Goal: Task Accomplishment & Management: Complete application form

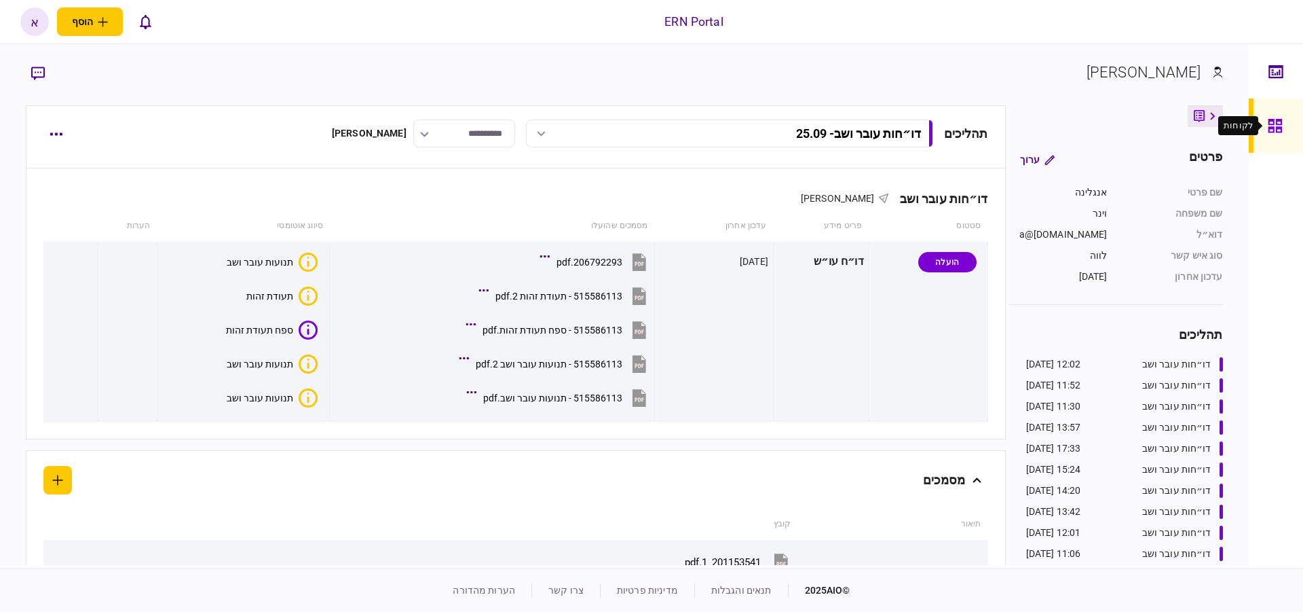
click at [1280, 113] on div at bounding box center [1279, 125] width 22 height 54
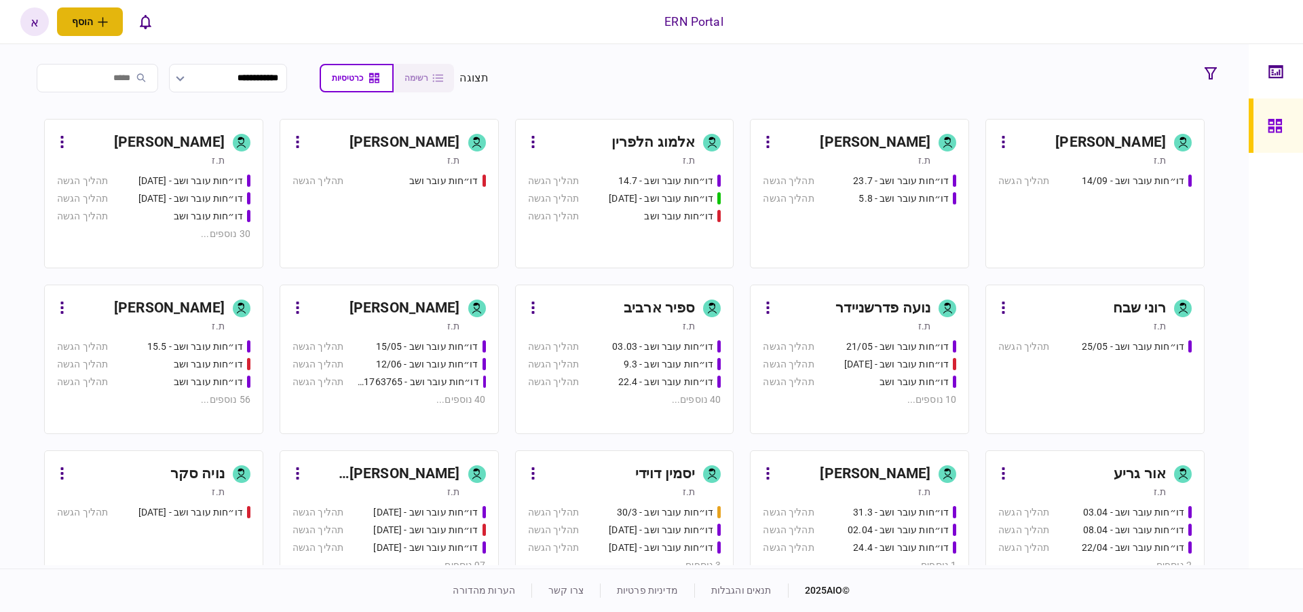
click at [92, 25] on button "הוסף" at bounding box center [90, 21] width 66 height 29
click at [141, 74] on div "לקוח פרטי" at bounding box center [111, 76] width 107 height 13
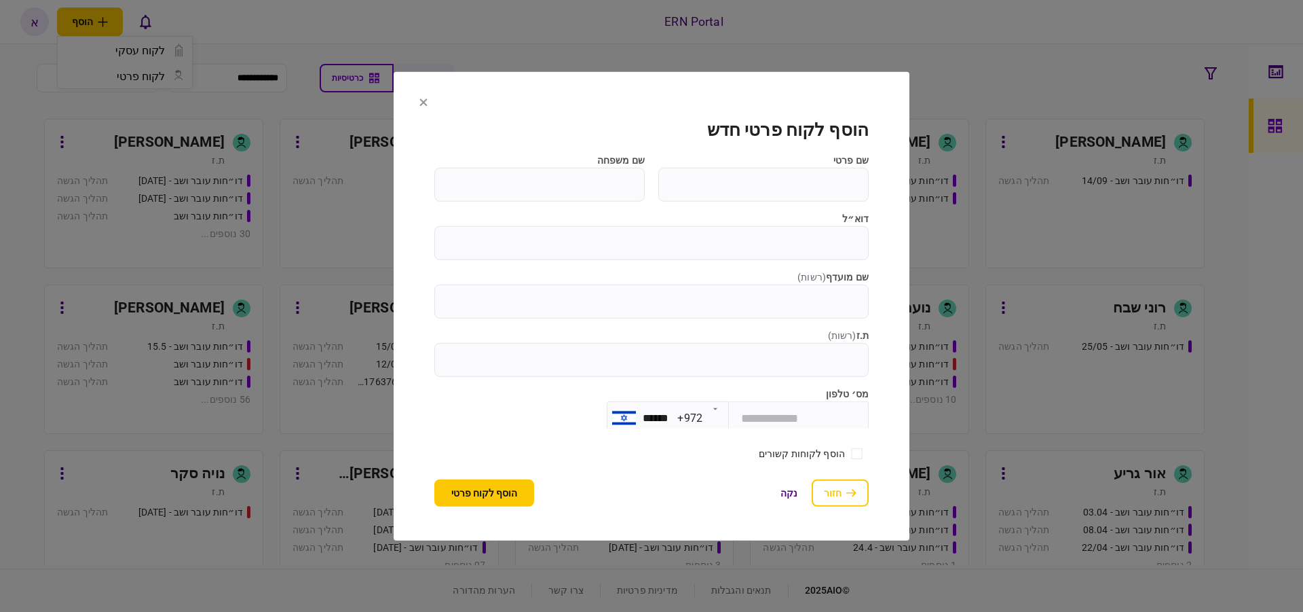
click at [753, 170] on input "שם פרטי" at bounding box center [763, 184] width 210 height 34
type input "*"
type input "*****"
click at [631, 213] on label "דוא״ל" at bounding box center [651, 218] width 434 height 14
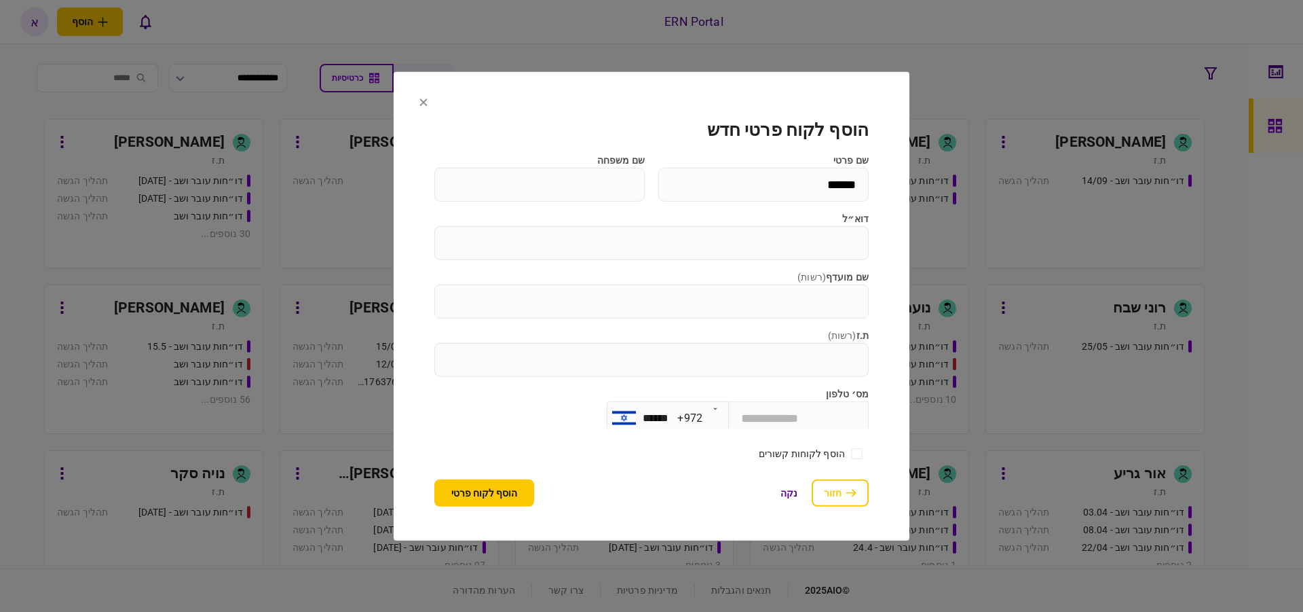
click at [631, 225] on input "דוא״ל" at bounding box center [651, 242] width 434 height 34
click at [614, 167] on input "שם משפחה" at bounding box center [539, 184] width 210 height 34
type input "**********"
click at [756, 246] on input "דוא״ל" at bounding box center [651, 242] width 434 height 34
type input "**********"
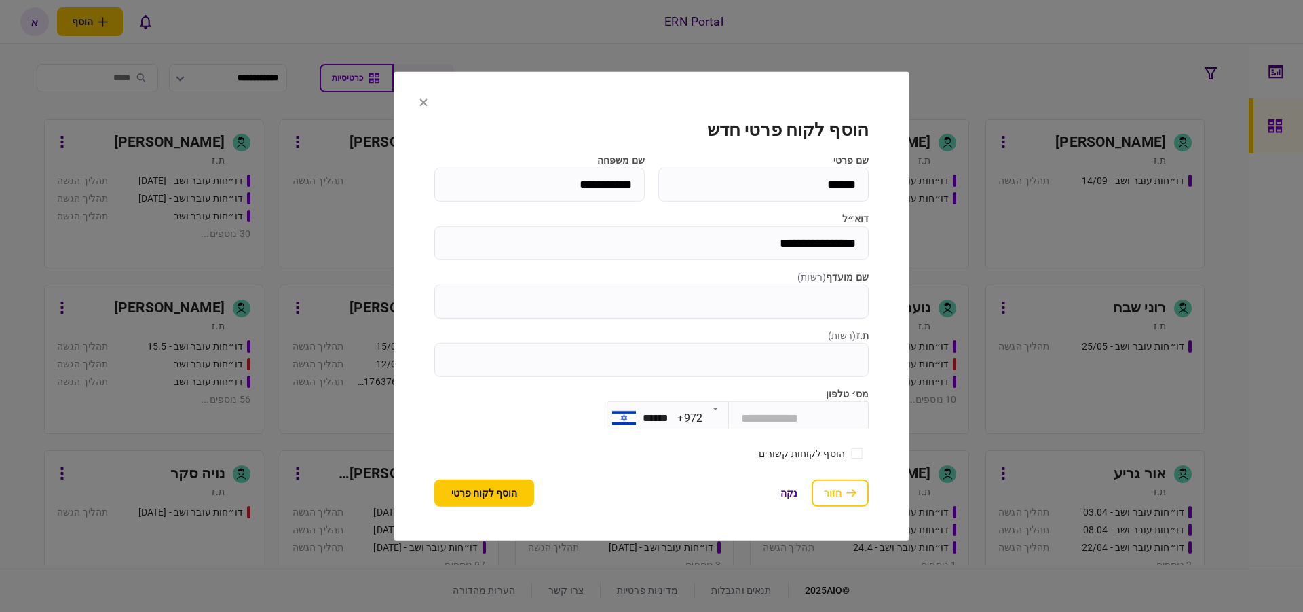
click at [810, 307] on input "שם מועדף ( רשות )" at bounding box center [651, 301] width 434 height 34
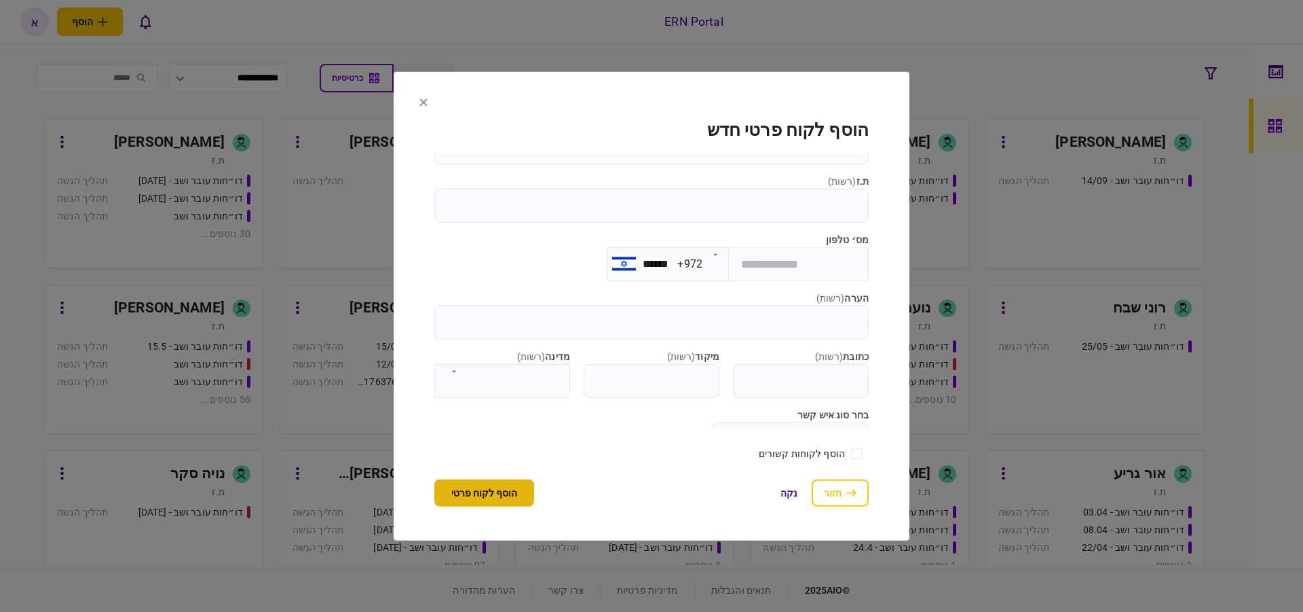
click at [504, 502] on button "הוסף לקוח פרטי" at bounding box center [484, 492] width 100 height 27
type input "*****"
type input "**********"
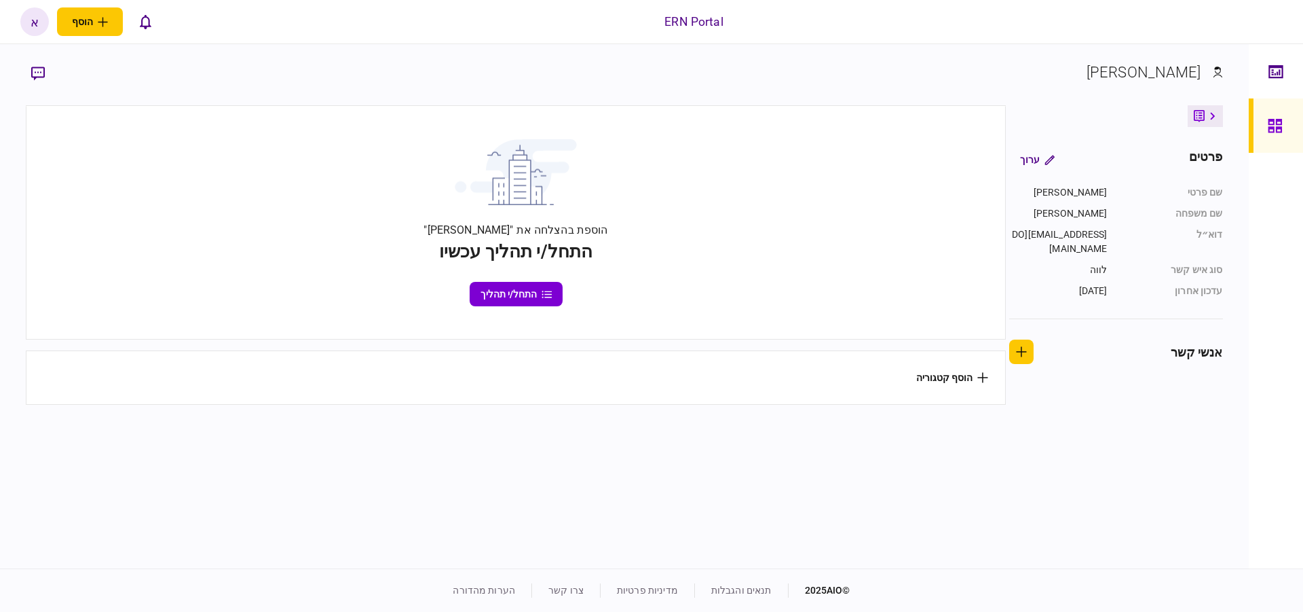
click at [520, 297] on button "התחל/י תהליך" at bounding box center [516, 294] width 93 height 24
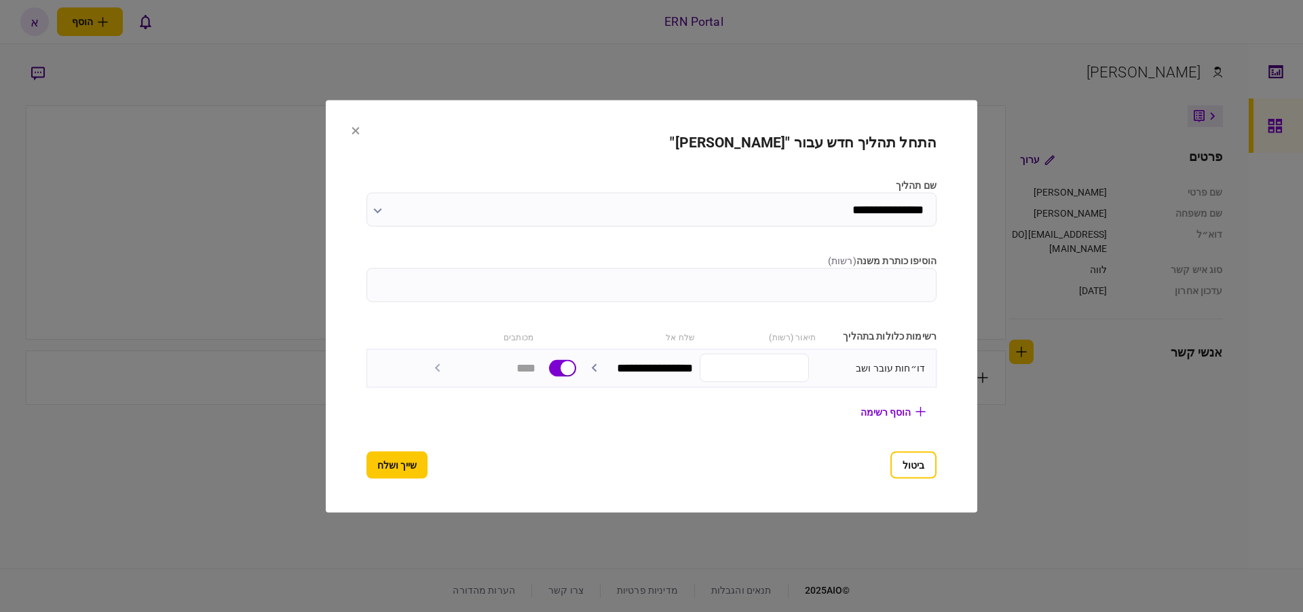
click at [827, 276] on input "הוסיפו כותרת משנה ( רשות )" at bounding box center [652, 284] width 570 height 34
type input "****"
click at [403, 464] on button "שייך ושלח" at bounding box center [397, 464] width 61 height 27
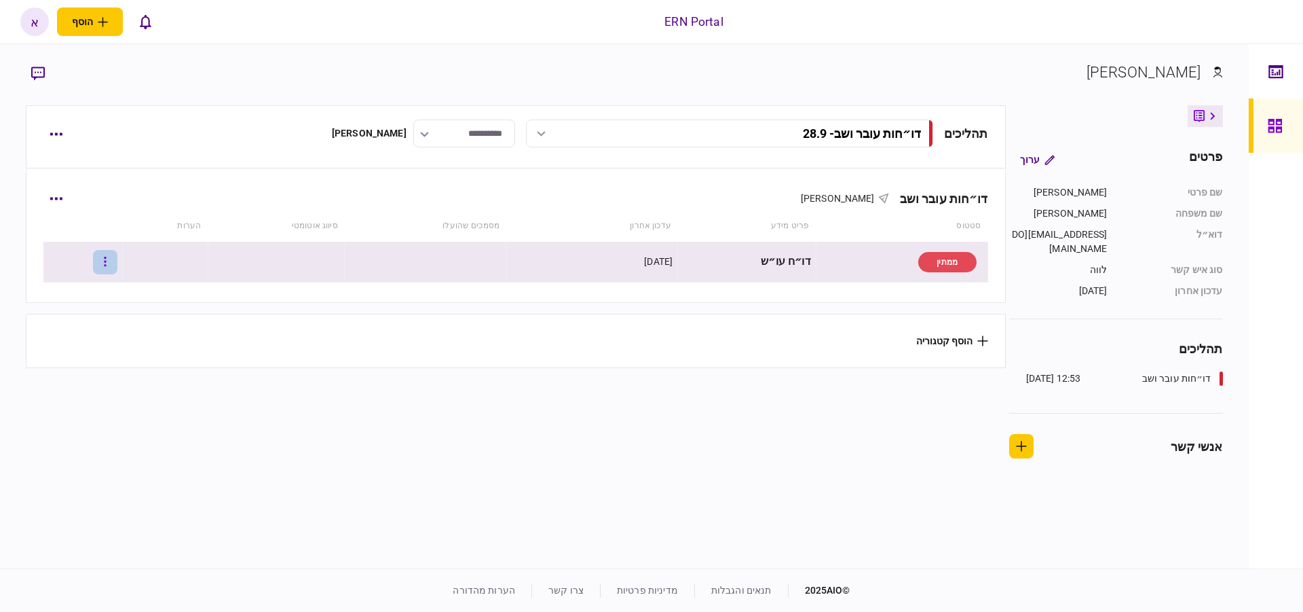
click at [117, 267] on button "button" at bounding box center [105, 262] width 24 height 24
click at [120, 411] on li "העלה קובץ" at bounding box center [70, 409] width 119 height 30
click at [333, 263] on icon at bounding box center [342, 262] width 19 height 19
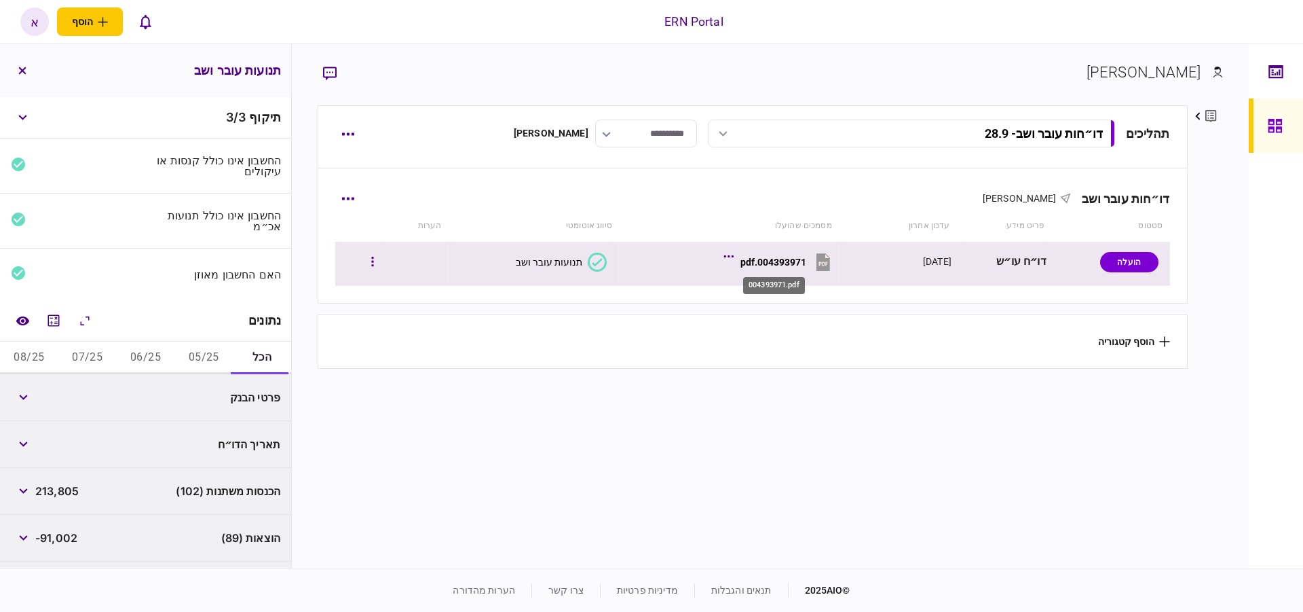
click at [787, 258] on div "004393971.pdf" at bounding box center [774, 262] width 66 height 11
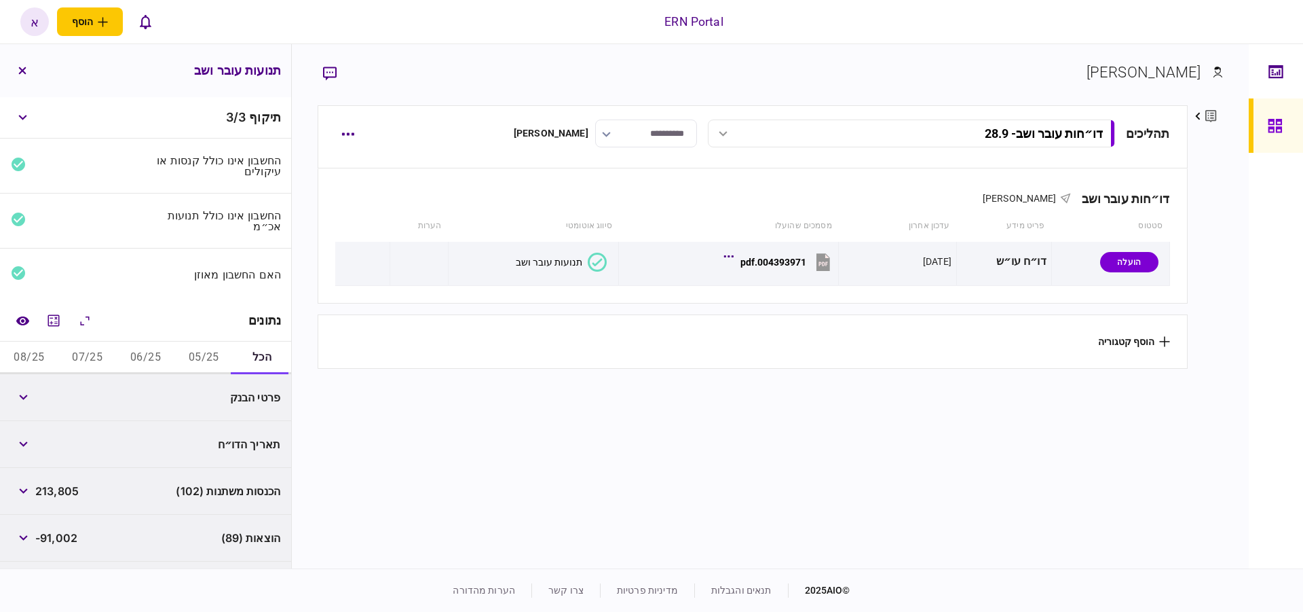
click at [193, 345] on button "05/25" at bounding box center [203, 357] width 58 height 33
click at [197, 352] on button "05/25" at bounding box center [203, 357] width 58 height 33
click at [54, 320] on icon "מחשבון" at bounding box center [53, 320] width 16 height 16
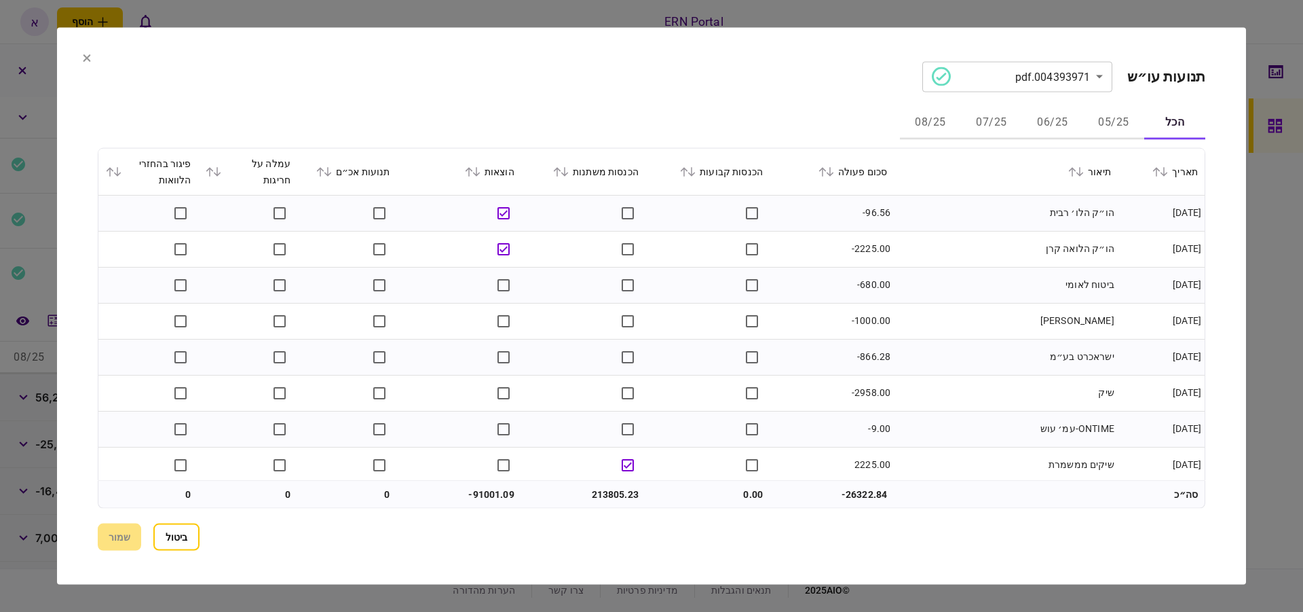
click at [753, 174] on div "הכנסות קבועות" at bounding box center [707, 171] width 111 height 16
click at [1123, 124] on button "05/25" at bounding box center [1113, 123] width 61 height 33
click at [745, 174] on div "הכנסות קבועות" at bounding box center [707, 171] width 111 height 16
click at [731, 172] on div "הכנסות קבועות" at bounding box center [707, 171] width 111 height 16
click at [569, 168] on icon at bounding box center [565, 171] width 8 height 10
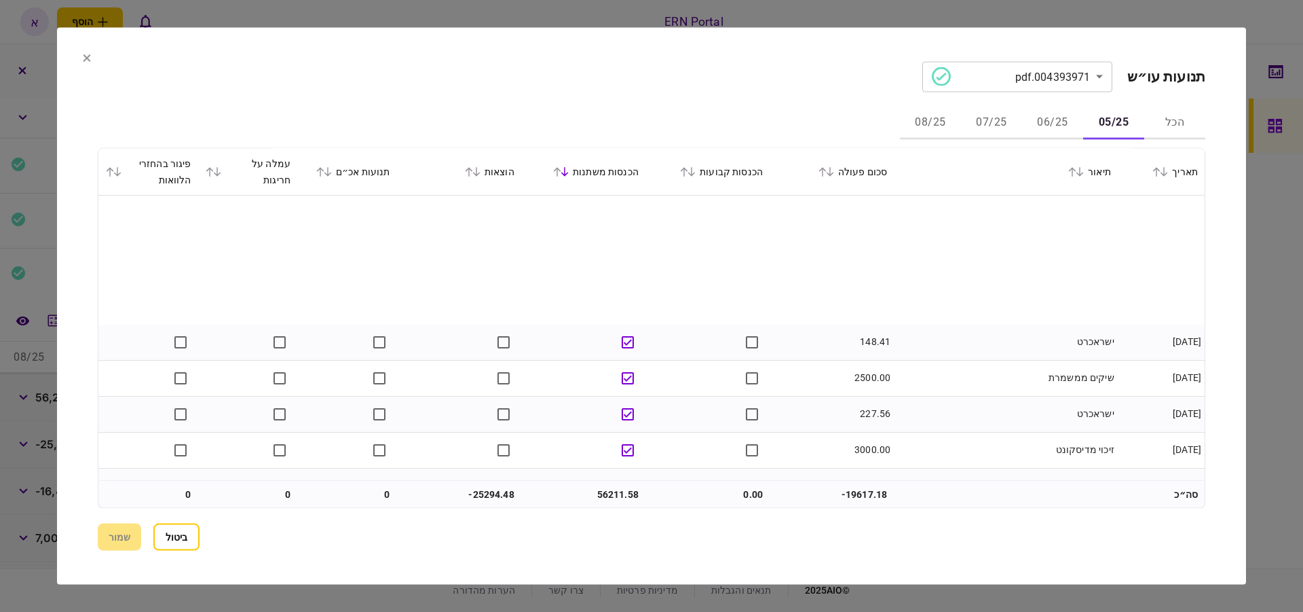
scroll to position [385, 0]
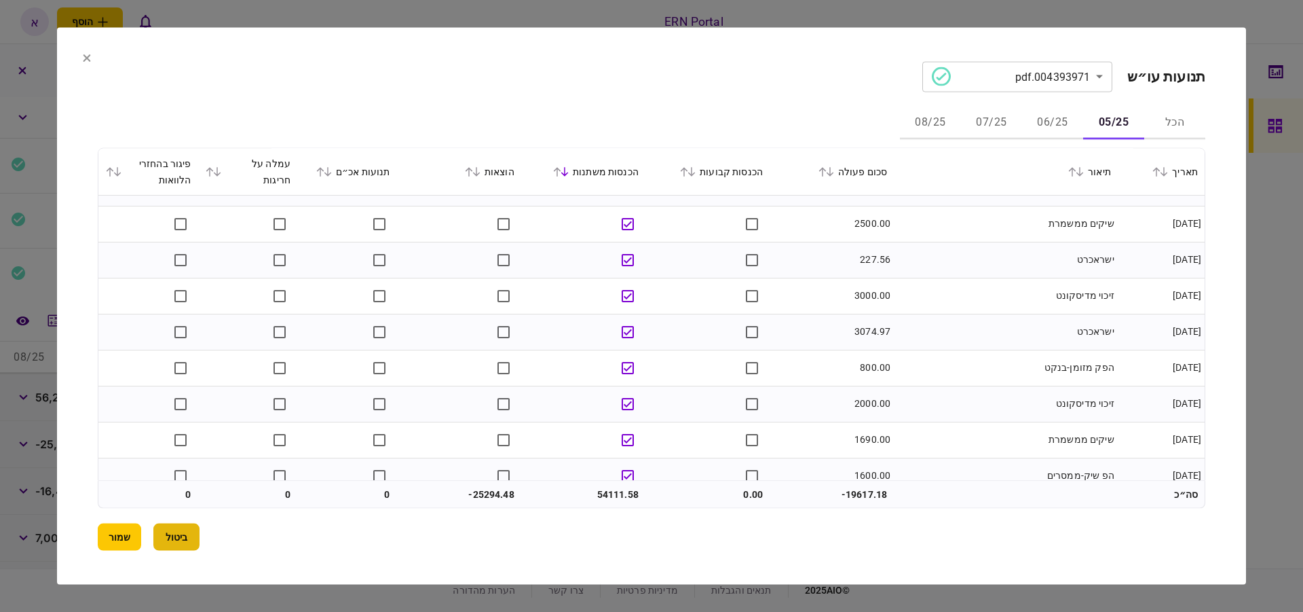
click at [177, 536] on button "ביטול" at bounding box center [176, 536] width 46 height 27
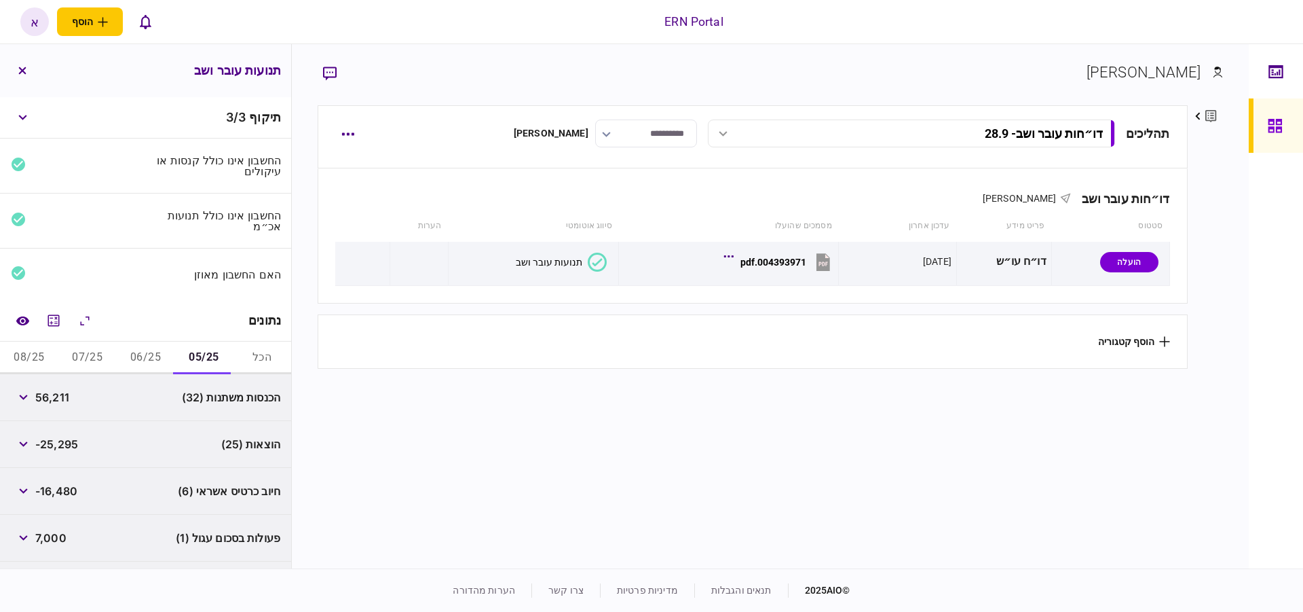
click at [193, 354] on button "05/25" at bounding box center [203, 357] width 58 height 33
click at [55, 314] on icon "מחשבון" at bounding box center [54, 320] width 12 height 12
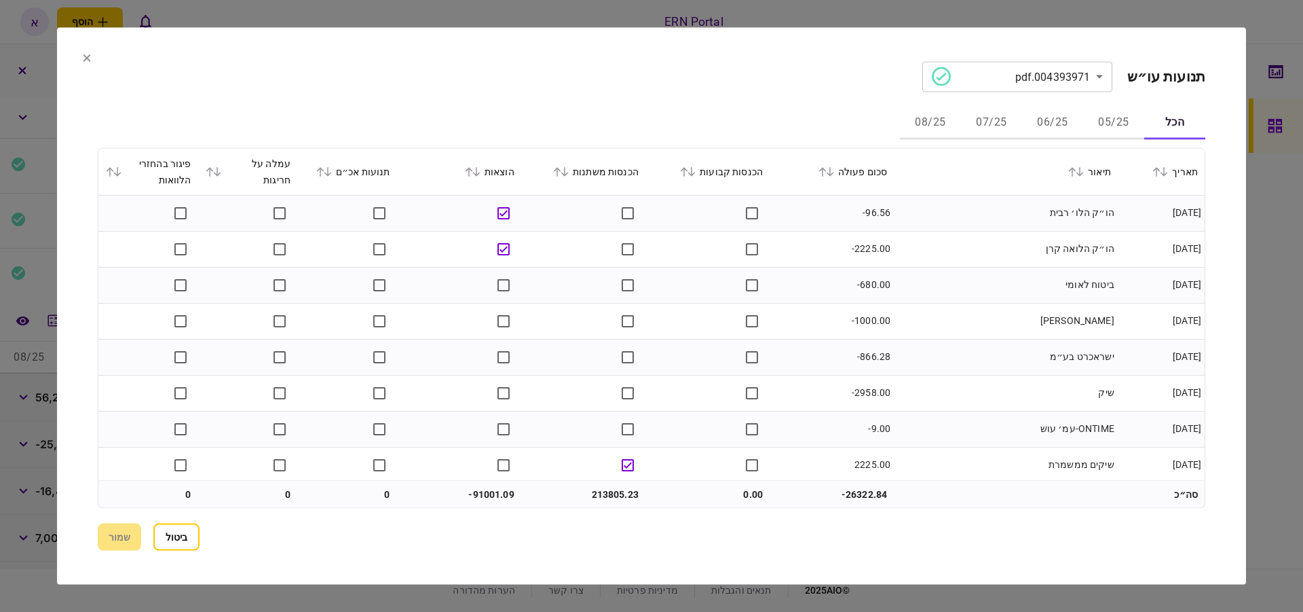
click at [1106, 118] on button "05/25" at bounding box center [1113, 123] width 61 height 33
click at [569, 172] on icon at bounding box center [565, 171] width 8 height 10
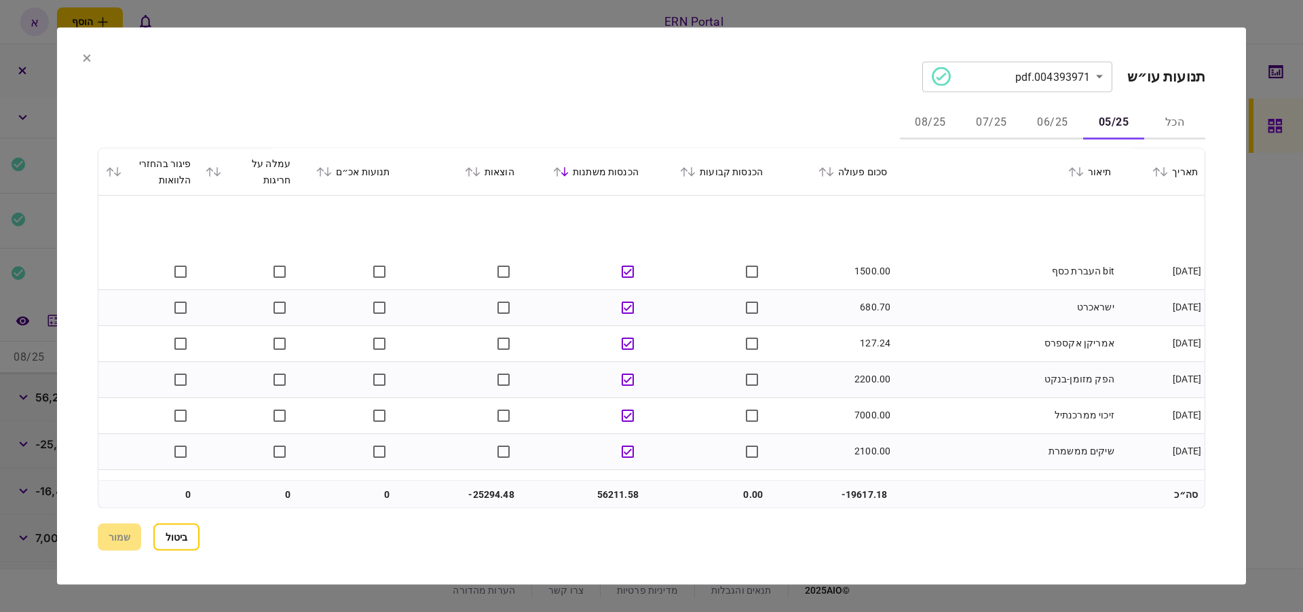
scroll to position [923, 0]
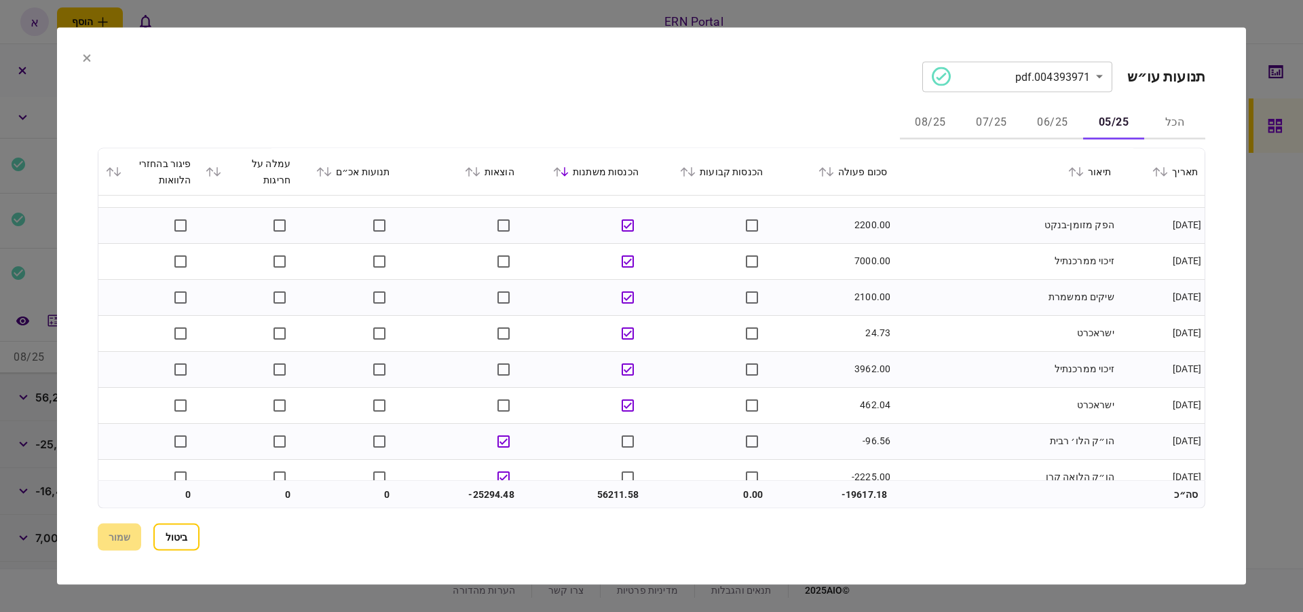
click at [480, 176] on icon at bounding box center [476, 171] width 8 height 10
click at [480, 176] on div "הוצאות" at bounding box center [459, 171] width 111 height 16
click at [335, 170] on button at bounding box center [325, 171] width 19 height 8
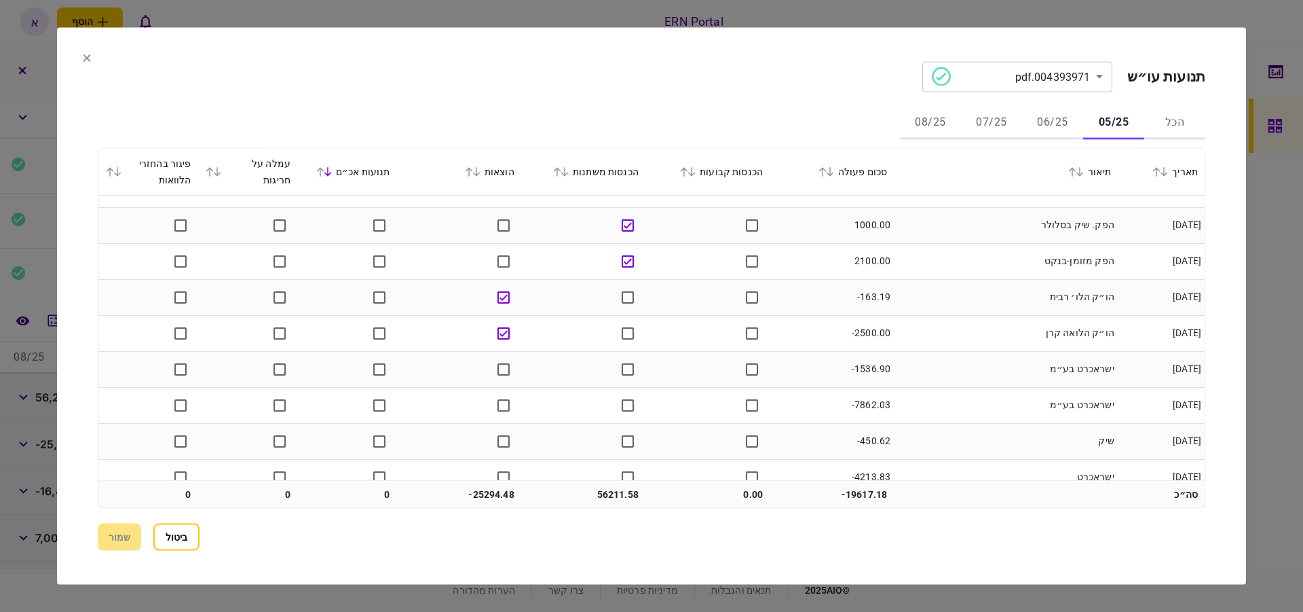
click at [335, 170] on button at bounding box center [325, 171] width 19 height 8
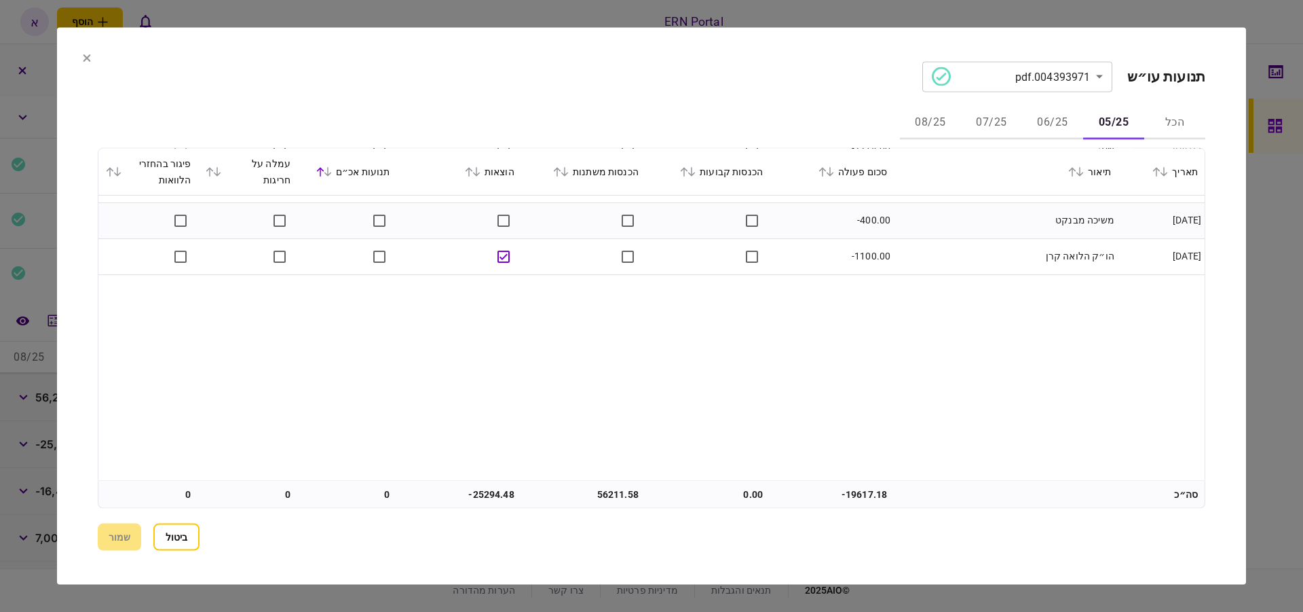
scroll to position [724, 0]
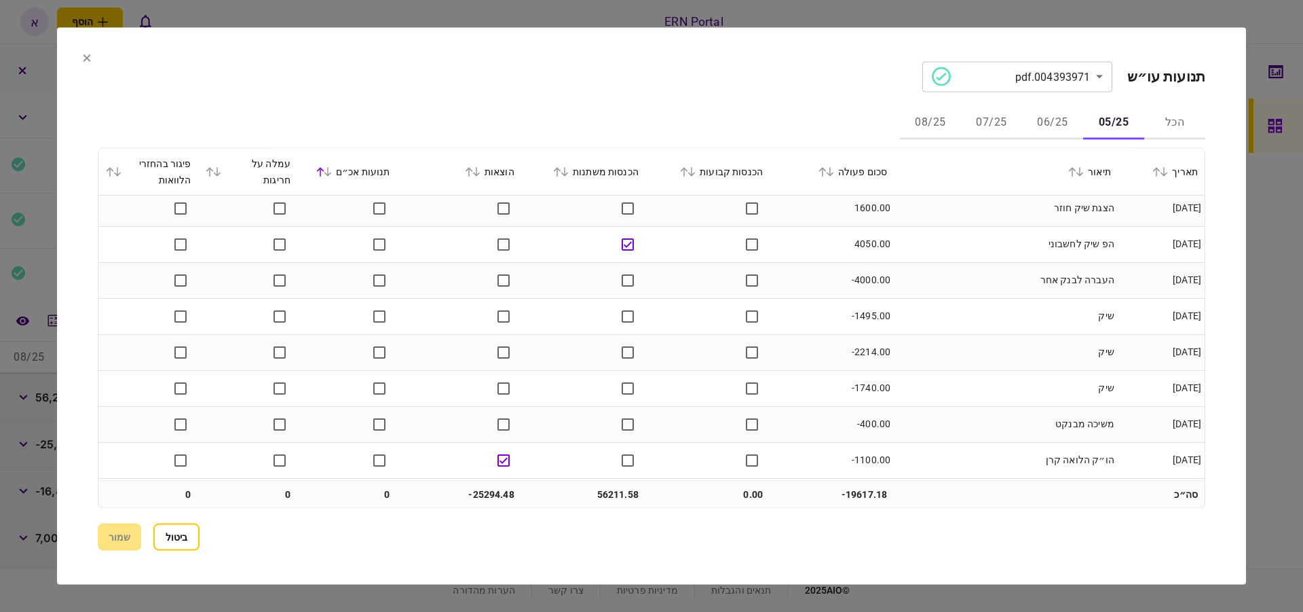
click at [221, 173] on icon at bounding box center [216, 171] width 7 height 10
click at [122, 166] on icon at bounding box center [117, 171] width 8 height 10
click at [170, 541] on button "ביטול" at bounding box center [176, 536] width 46 height 27
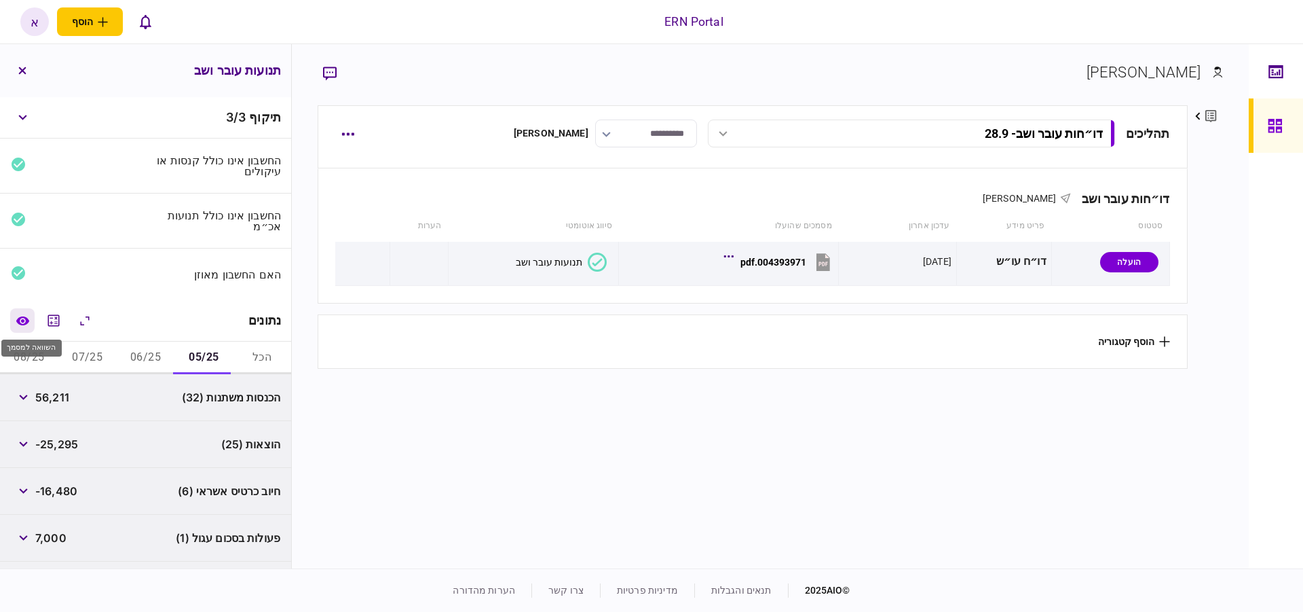
click at [26, 324] on button "השוואה למסמך" at bounding box center [22, 320] width 24 height 24
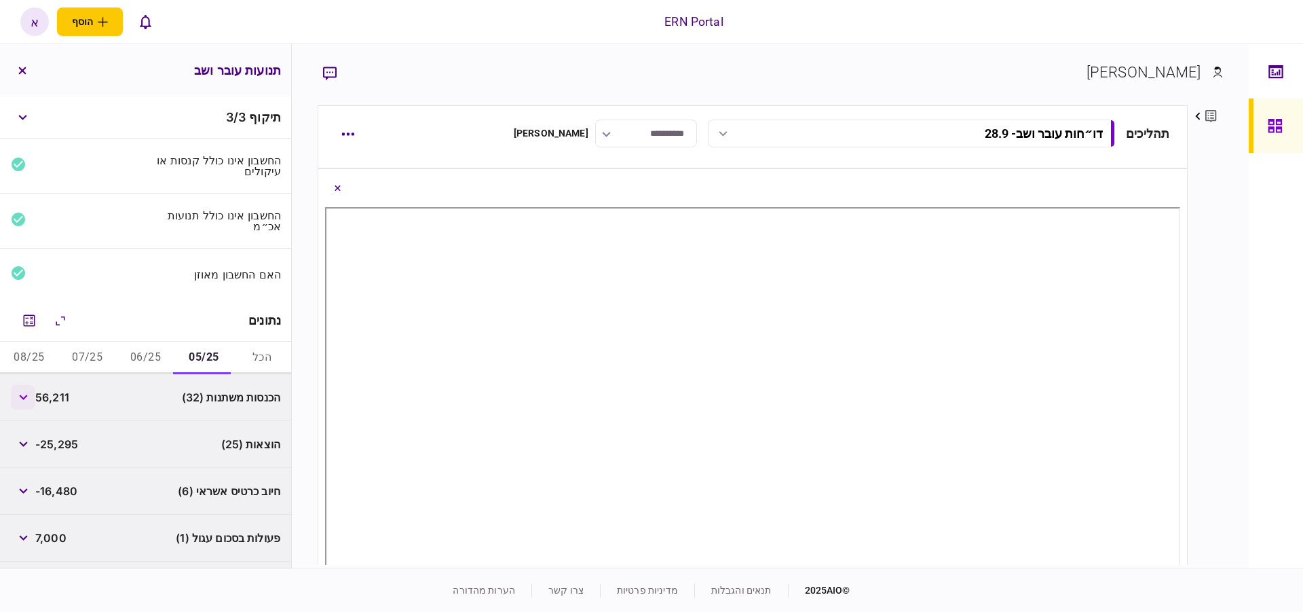
click at [26, 397] on button "button" at bounding box center [23, 397] width 24 height 24
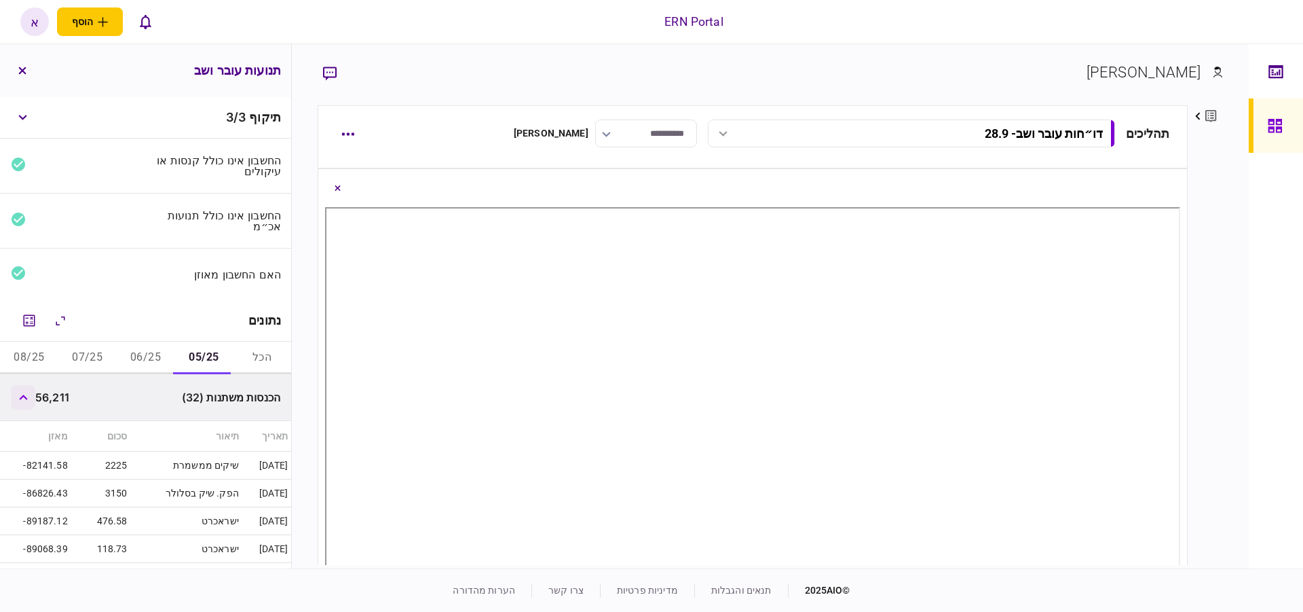
click at [26, 388] on button "button" at bounding box center [23, 397] width 24 height 24
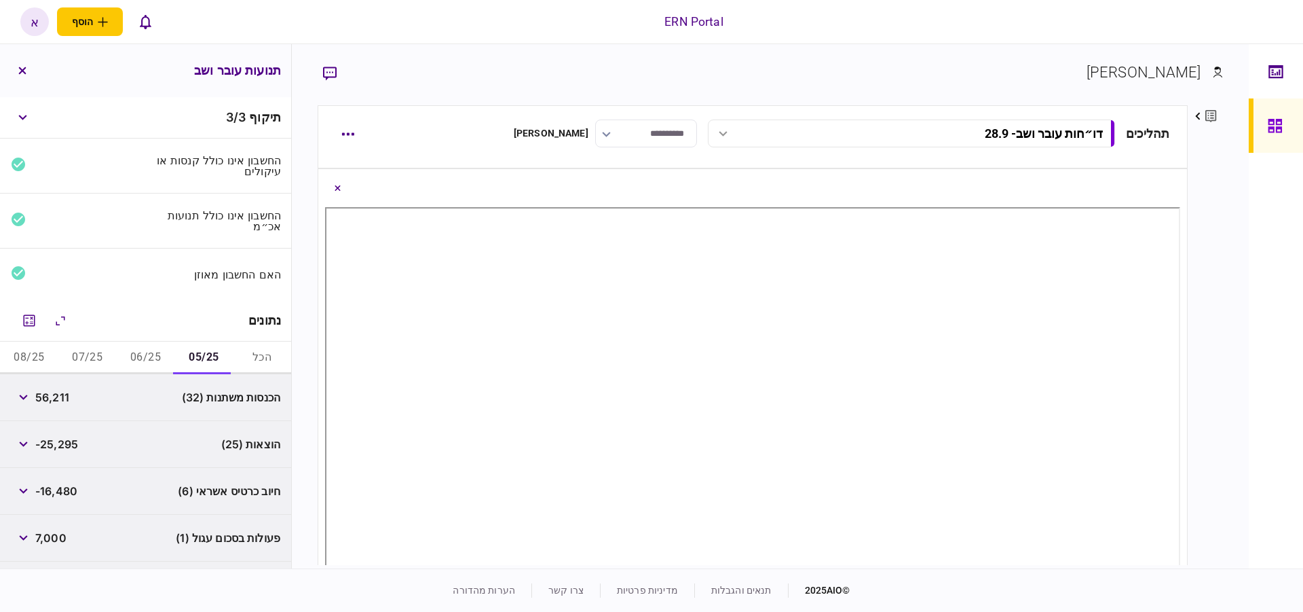
click at [152, 351] on button "06/25" at bounding box center [146, 357] width 58 height 33
click at [40, 322] on button "מחשבון" at bounding box center [29, 320] width 24 height 24
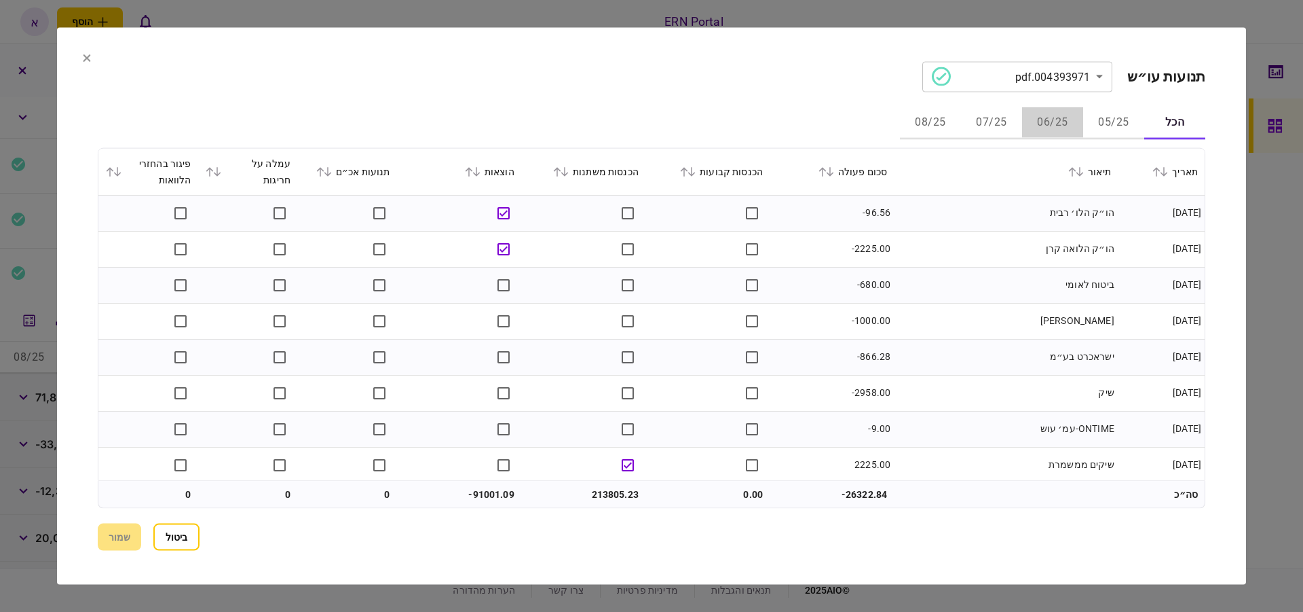
click at [1049, 132] on button "06/25" at bounding box center [1052, 123] width 61 height 33
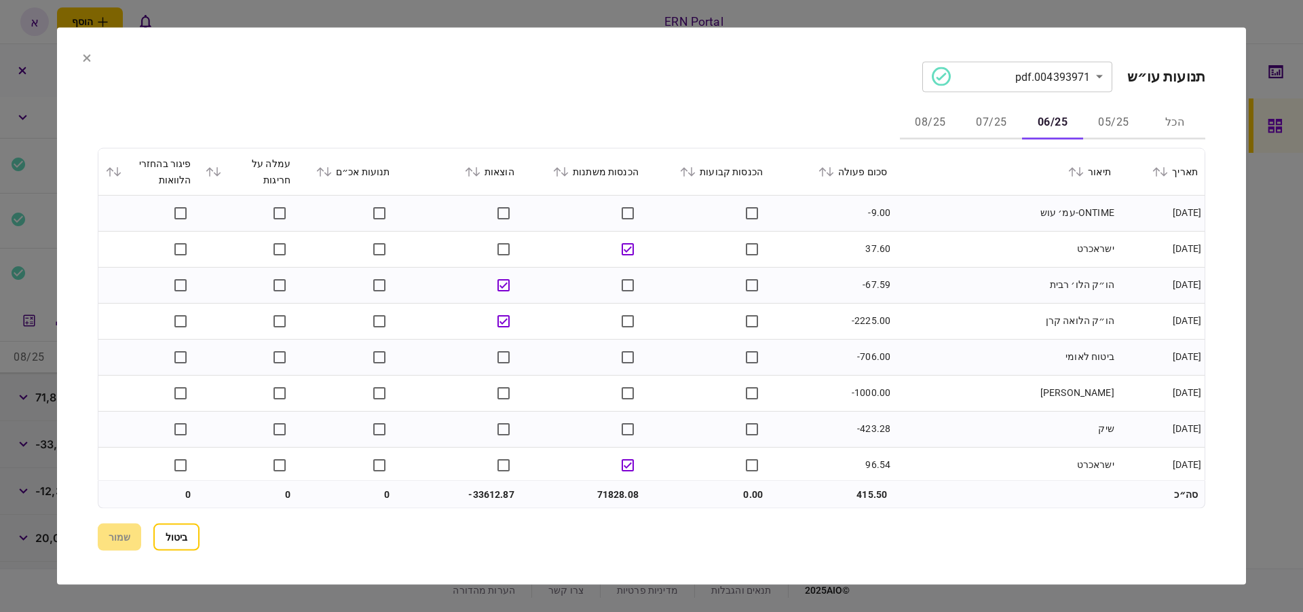
click at [696, 173] on icon at bounding box center [691, 171] width 7 height 10
click at [696, 171] on icon at bounding box center [691, 171] width 7 height 10
click at [569, 174] on icon at bounding box center [565, 171] width 8 height 10
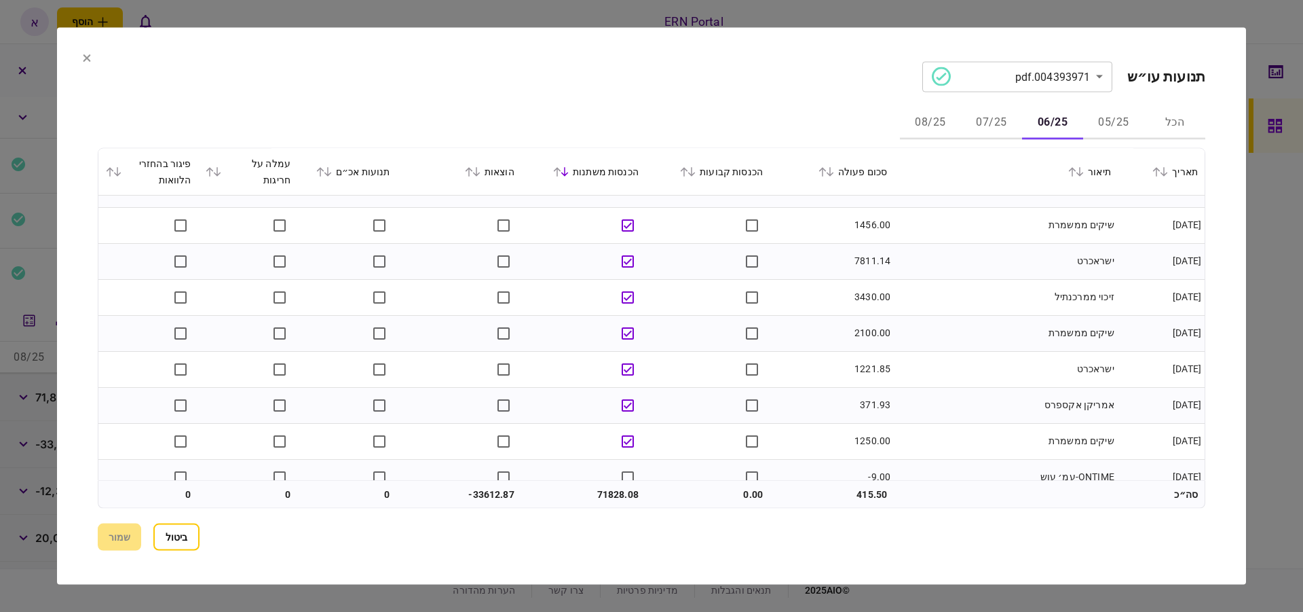
scroll to position [891, 0]
click at [481, 166] on icon at bounding box center [476, 171] width 8 height 10
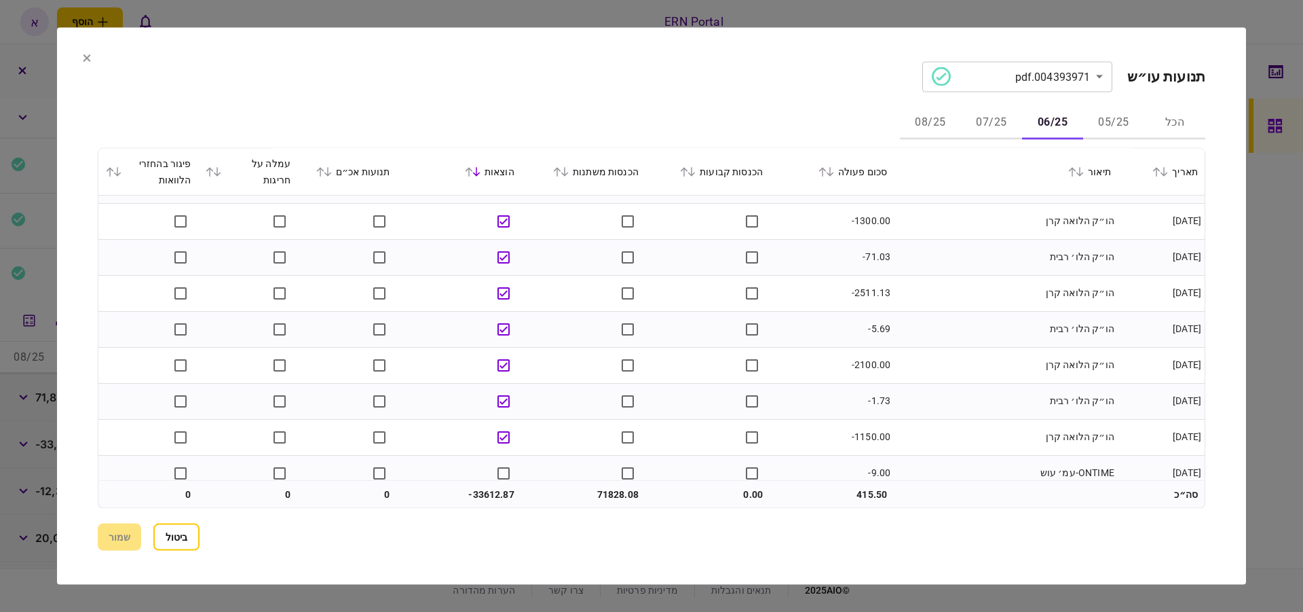
click at [87, 54] on icon at bounding box center [87, 58] width 8 height 8
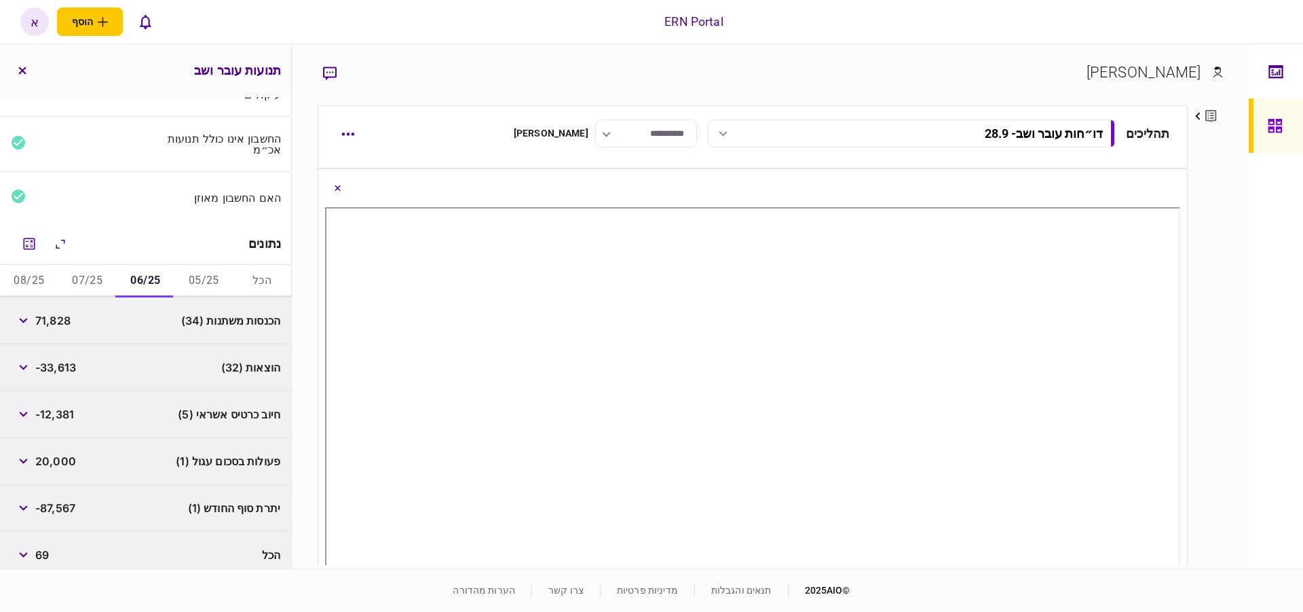
scroll to position [84, 0]
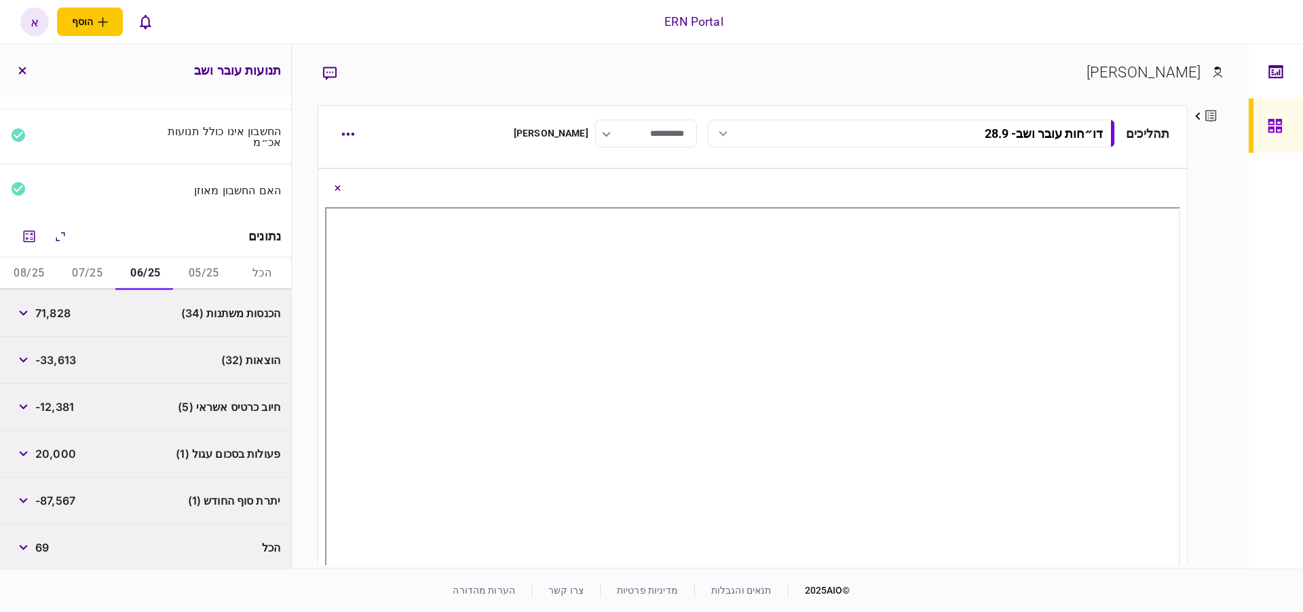
click at [107, 267] on button "07/25" at bounding box center [87, 273] width 58 height 33
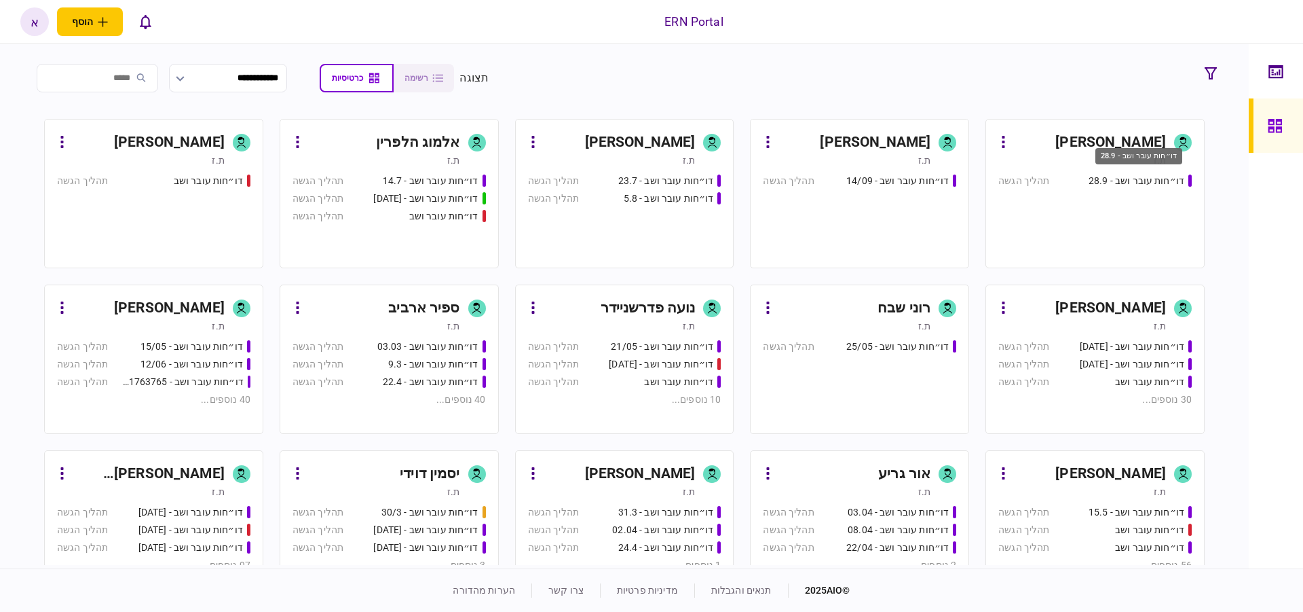
click at [1139, 178] on div "דו״חות עובר ושב - 28.9" at bounding box center [1137, 181] width 96 height 14
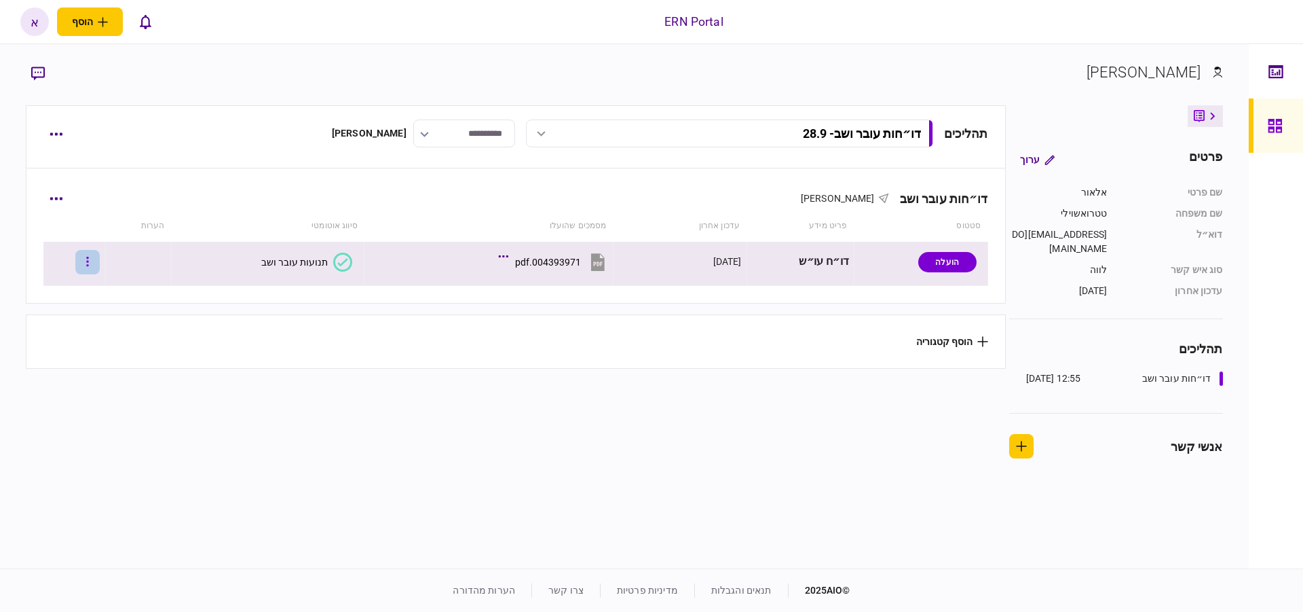
click at [100, 267] on button "button" at bounding box center [87, 262] width 24 height 24
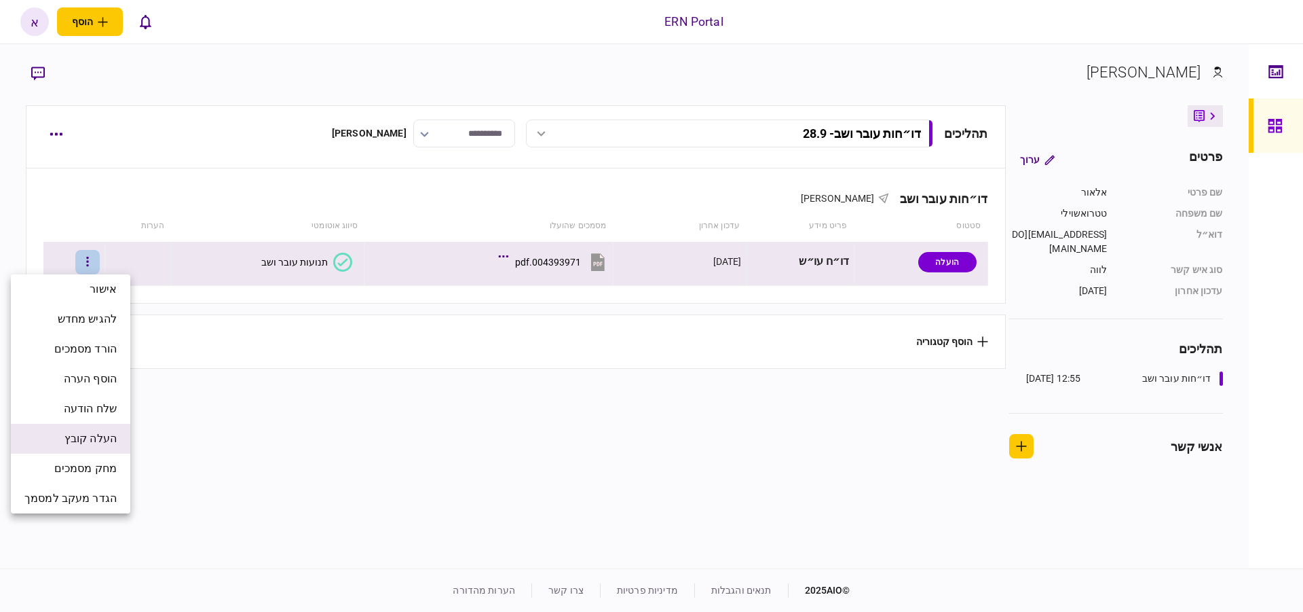
click at [100, 437] on span "העלה קובץ" at bounding box center [90, 438] width 52 height 16
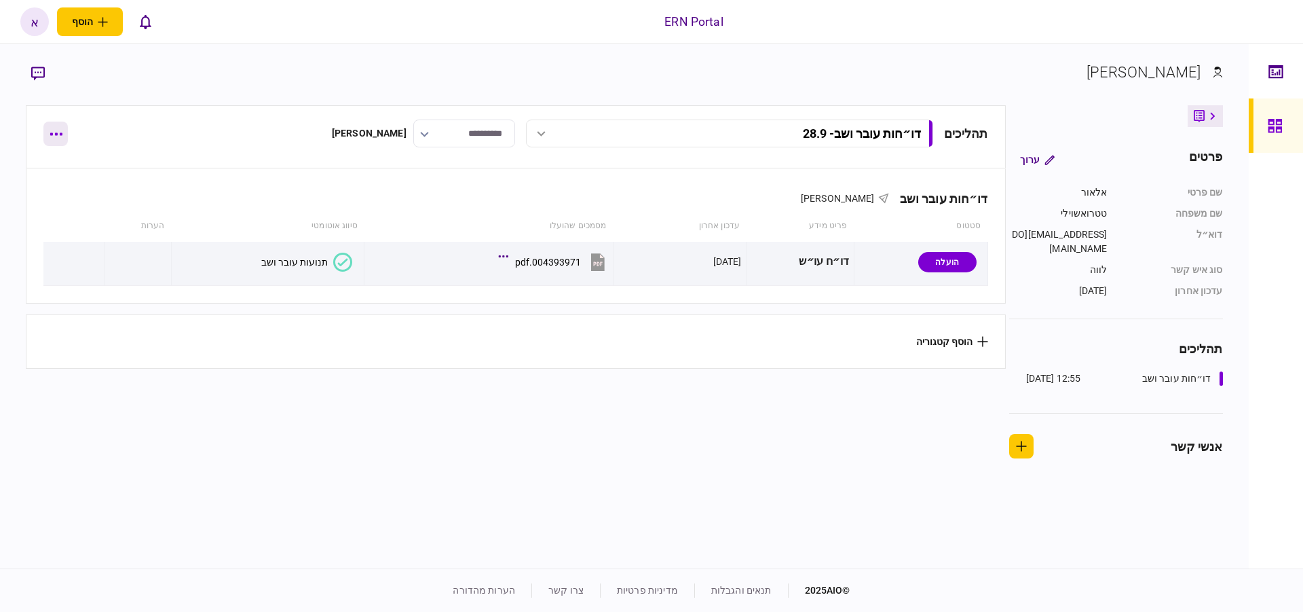
click at [60, 136] on button "button" at bounding box center [55, 134] width 24 height 24
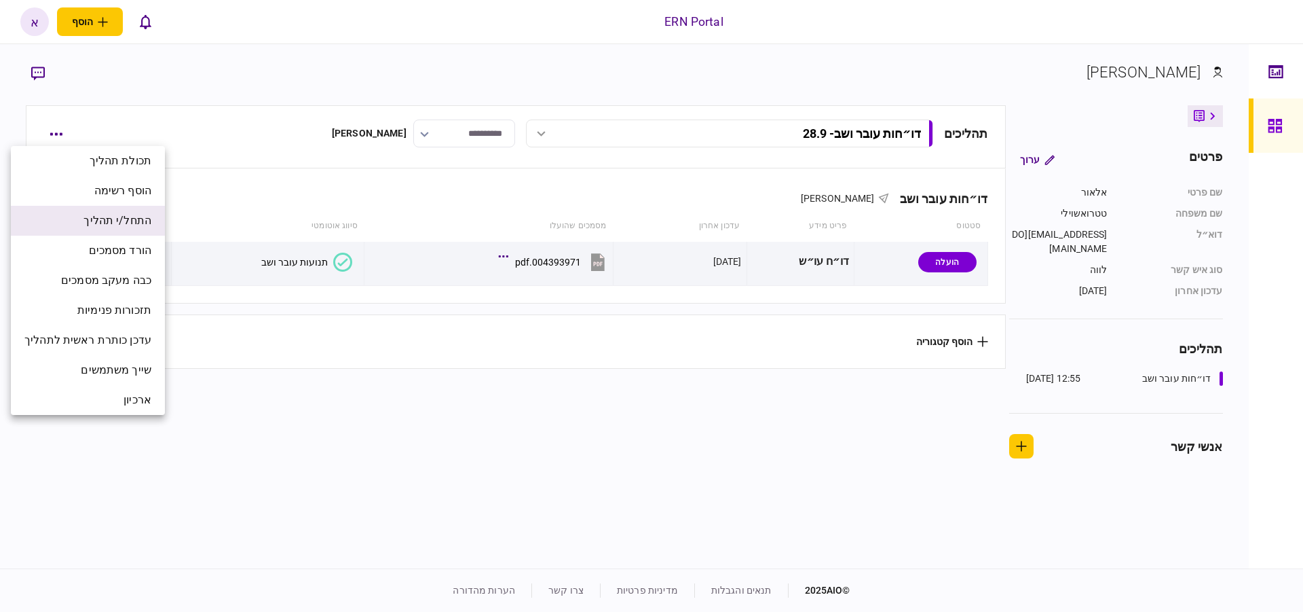
click at [147, 216] on span "התחל/י תהליך" at bounding box center [117, 220] width 68 height 16
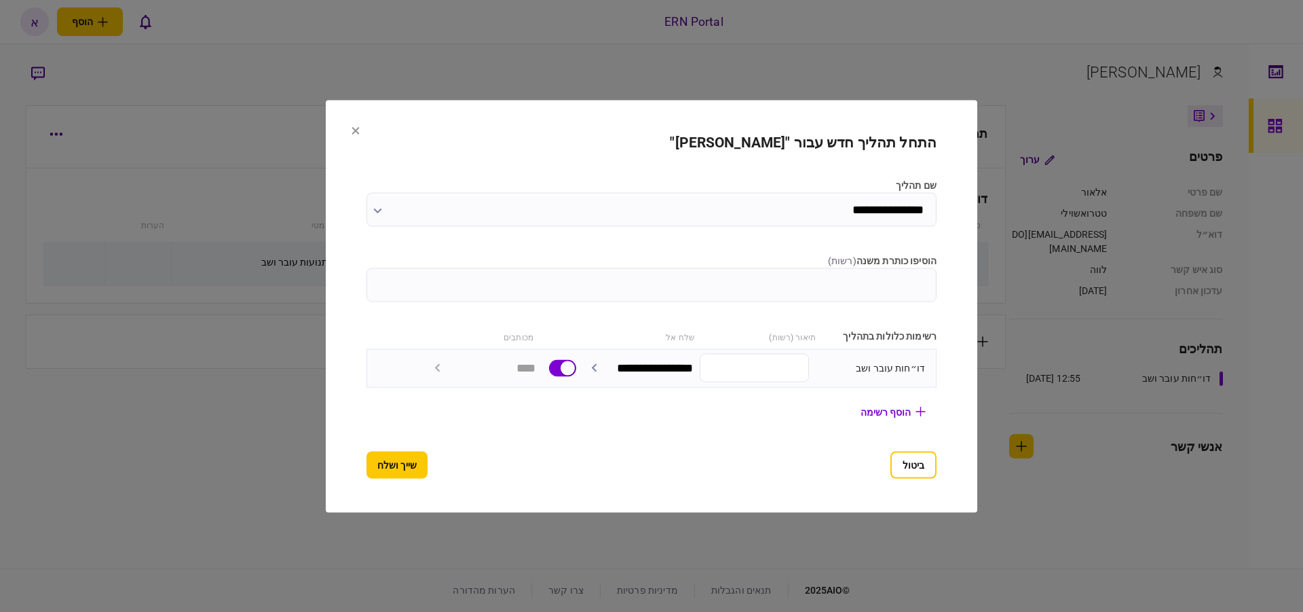
click at [911, 278] on input "הוסיפו כותרת משנה ( רשות )" at bounding box center [652, 284] width 570 height 34
click at [348, 132] on section "**********" at bounding box center [652, 306] width 652 height 412
click at [352, 130] on icon at bounding box center [355, 130] width 7 height 7
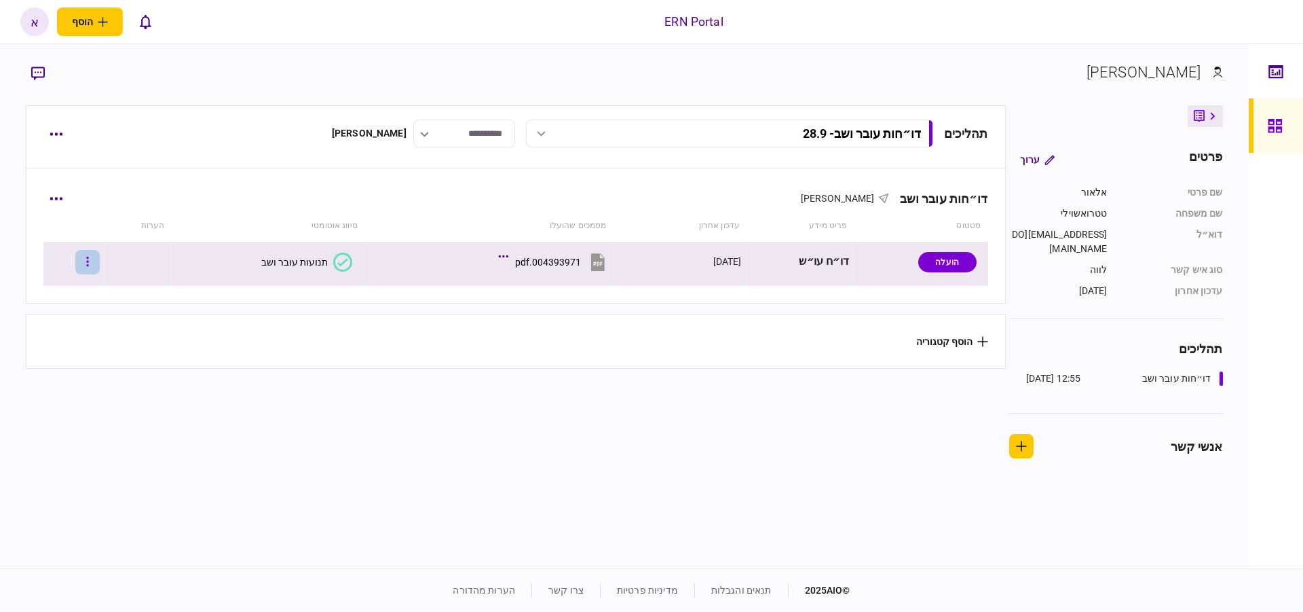
click at [94, 257] on button "button" at bounding box center [87, 262] width 24 height 24
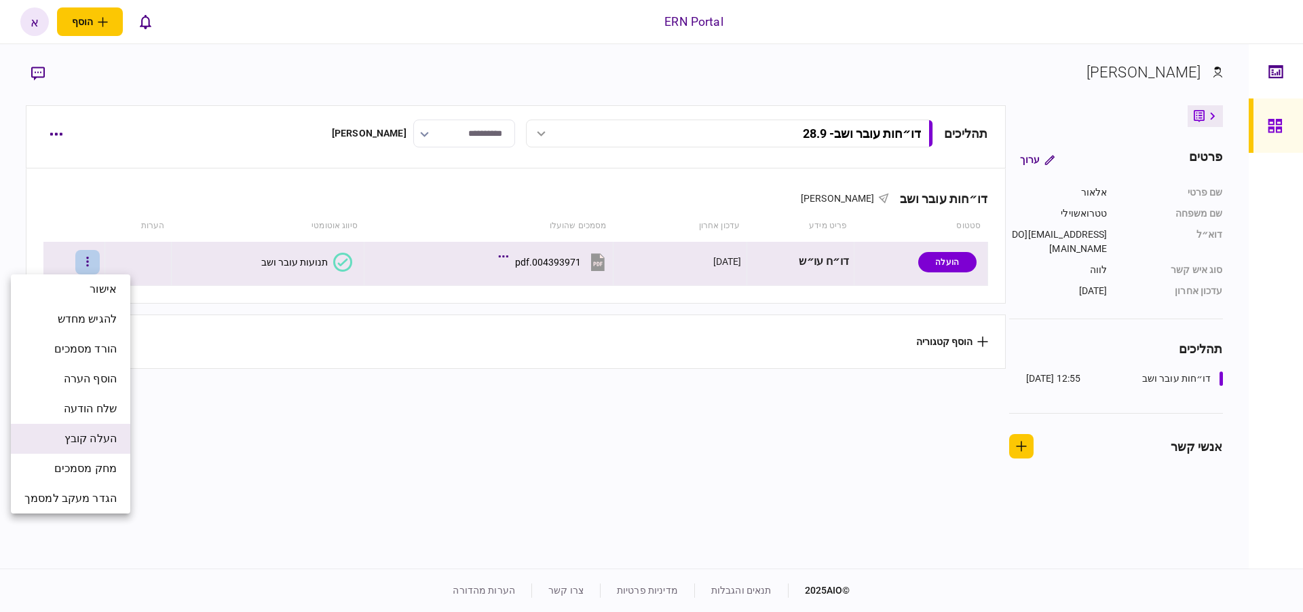
click at [96, 438] on span "העלה קובץ" at bounding box center [90, 438] width 52 height 16
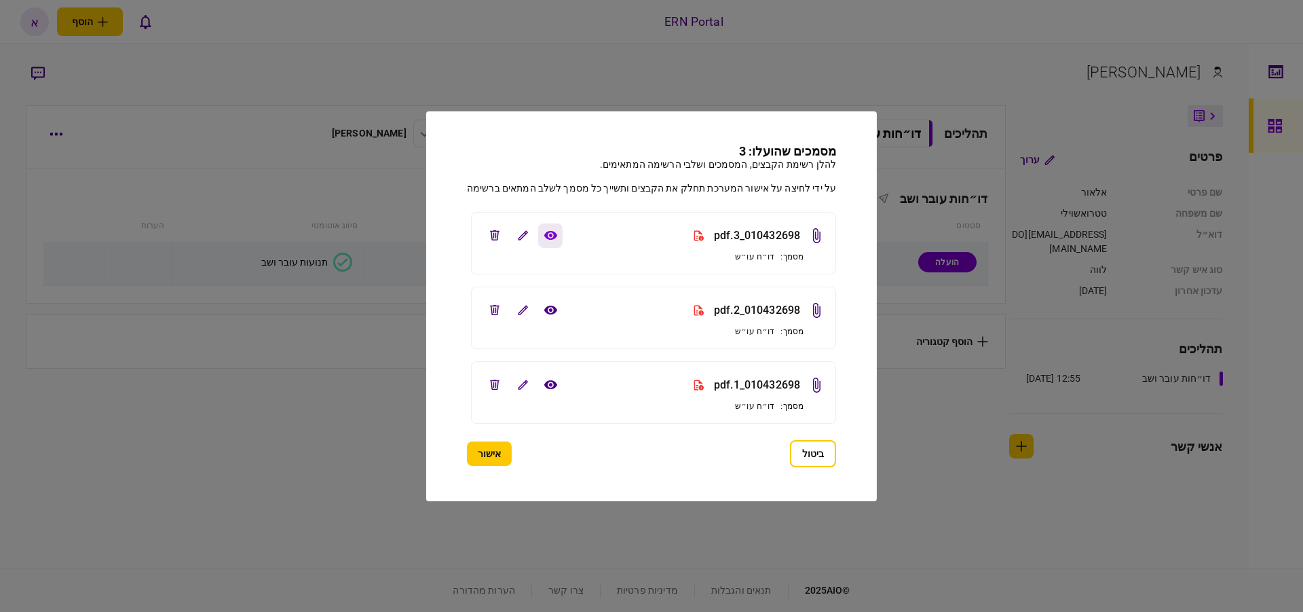
click at [543, 238] on icon "view file" at bounding box center [550, 235] width 14 height 10
click at [550, 307] on icon "view file" at bounding box center [550, 309] width 13 height 9
click at [551, 386] on icon "view file" at bounding box center [550, 384] width 13 height 9
click at [497, 381] on button "edit file" at bounding box center [495, 385] width 24 height 24
click at [478, 460] on button "אישור" at bounding box center [489, 453] width 45 height 24
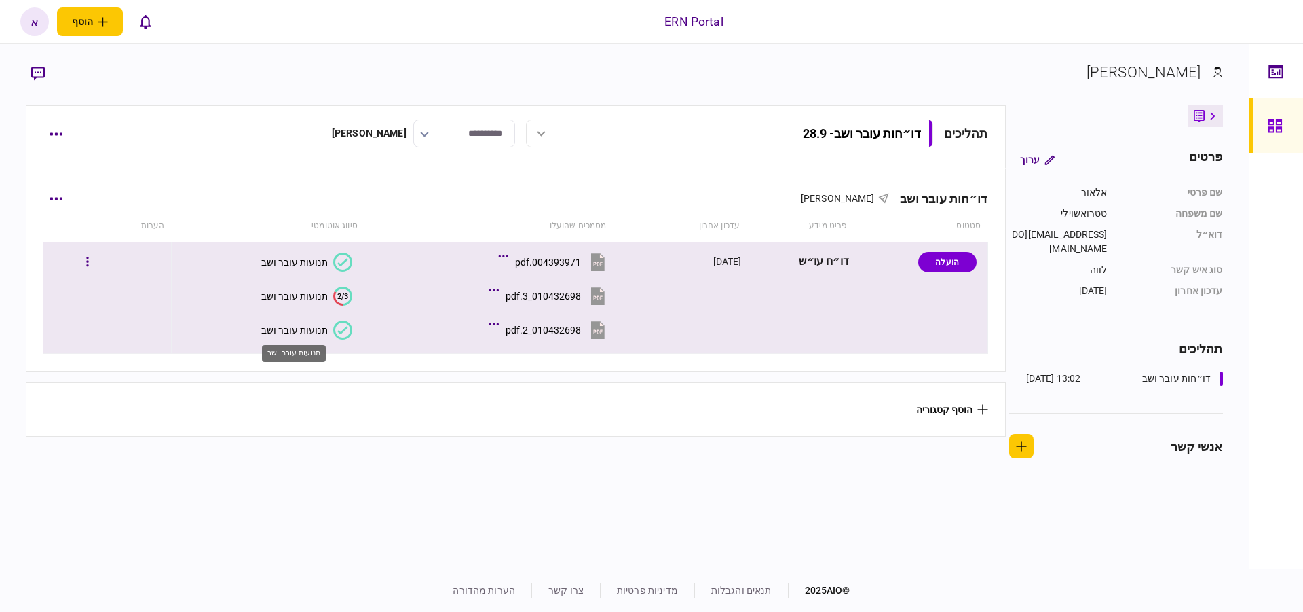
click at [276, 329] on div "תנועות עובר ושב" at bounding box center [294, 329] width 67 height 11
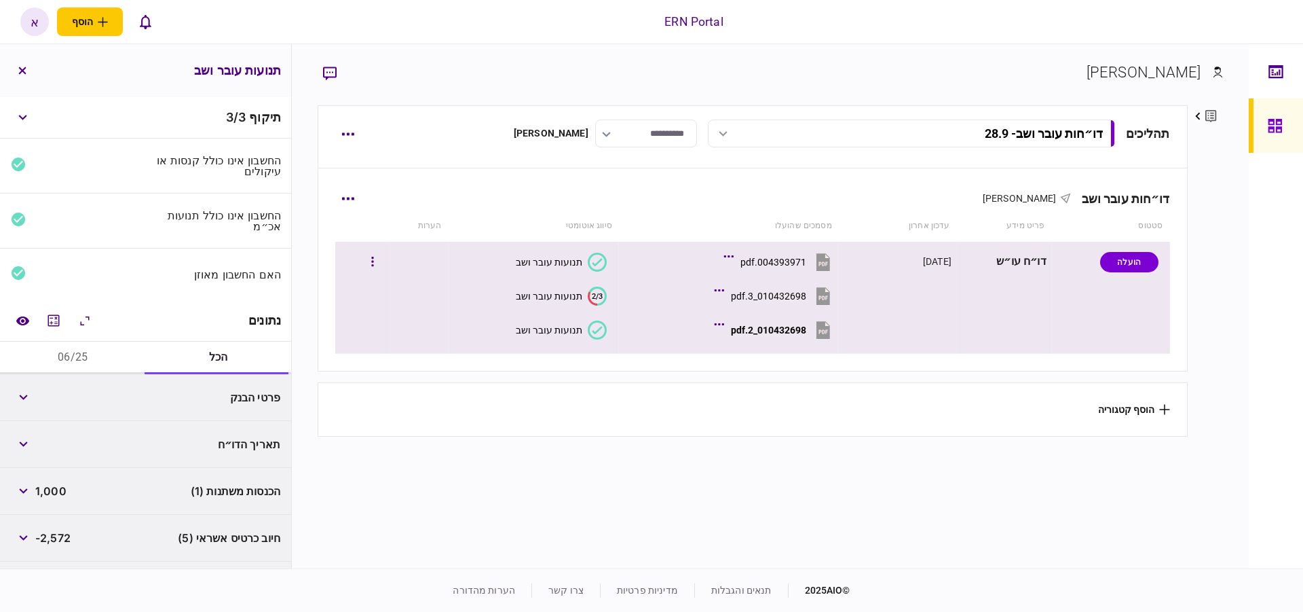
click at [551, 296] on div "תנועות עובר ושב" at bounding box center [549, 296] width 67 height 11
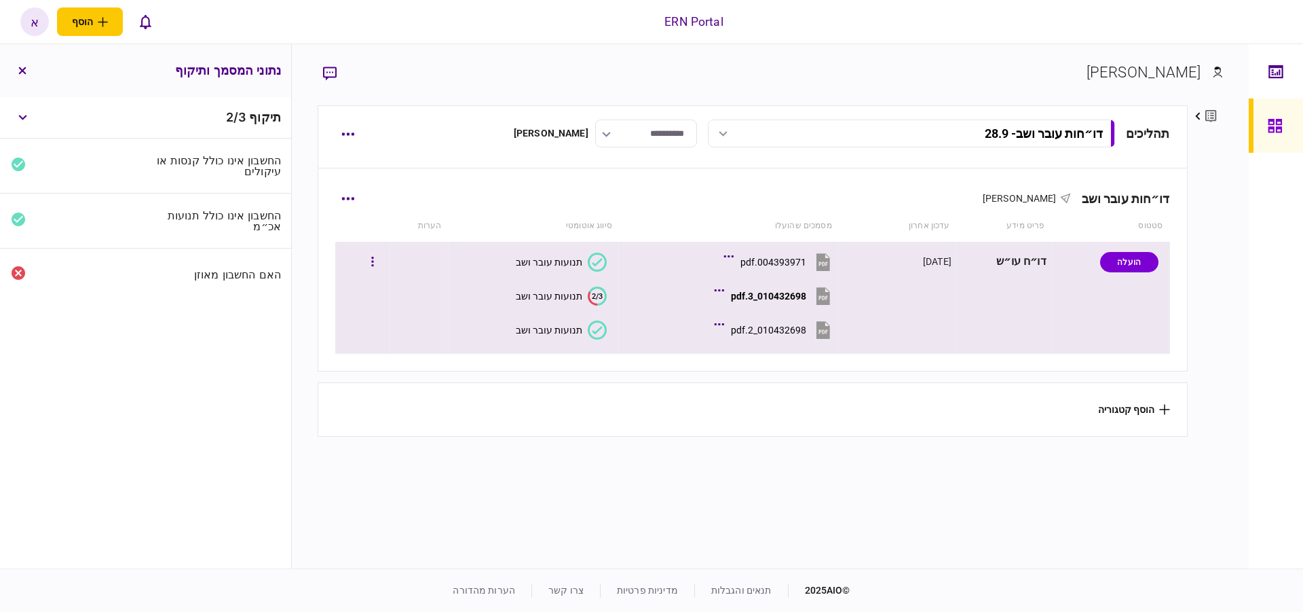
click at [592, 295] on text "2/3" at bounding box center [597, 295] width 11 height 9
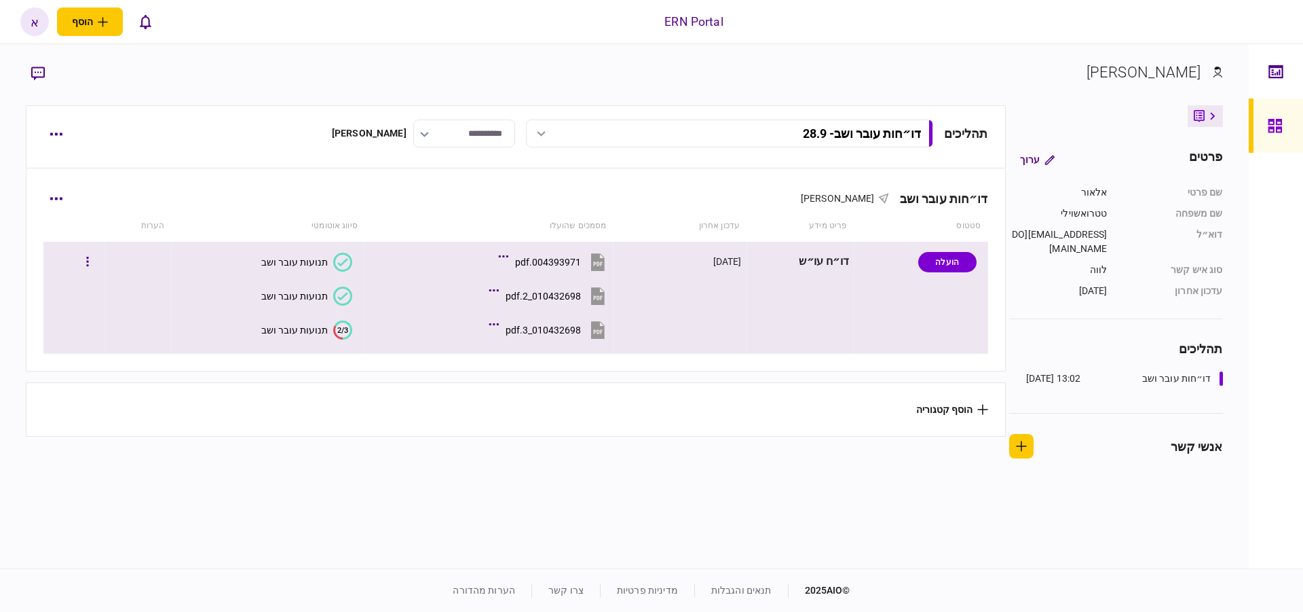
click at [319, 323] on button "2/3 תנועות עובר ושב" at bounding box center [306, 329] width 91 height 19
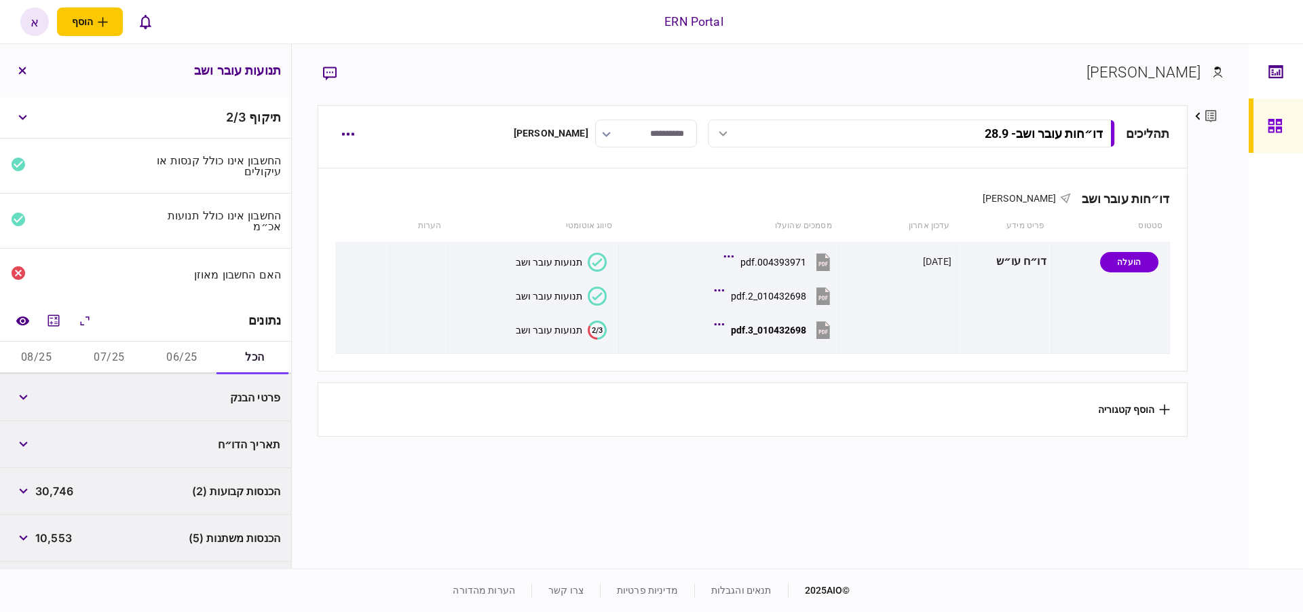
click at [174, 349] on button "06/25" at bounding box center [182, 357] width 73 height 33
click at [55, 326] on button "מחשבון" at bounding box center [53, 320] width 24 height 24
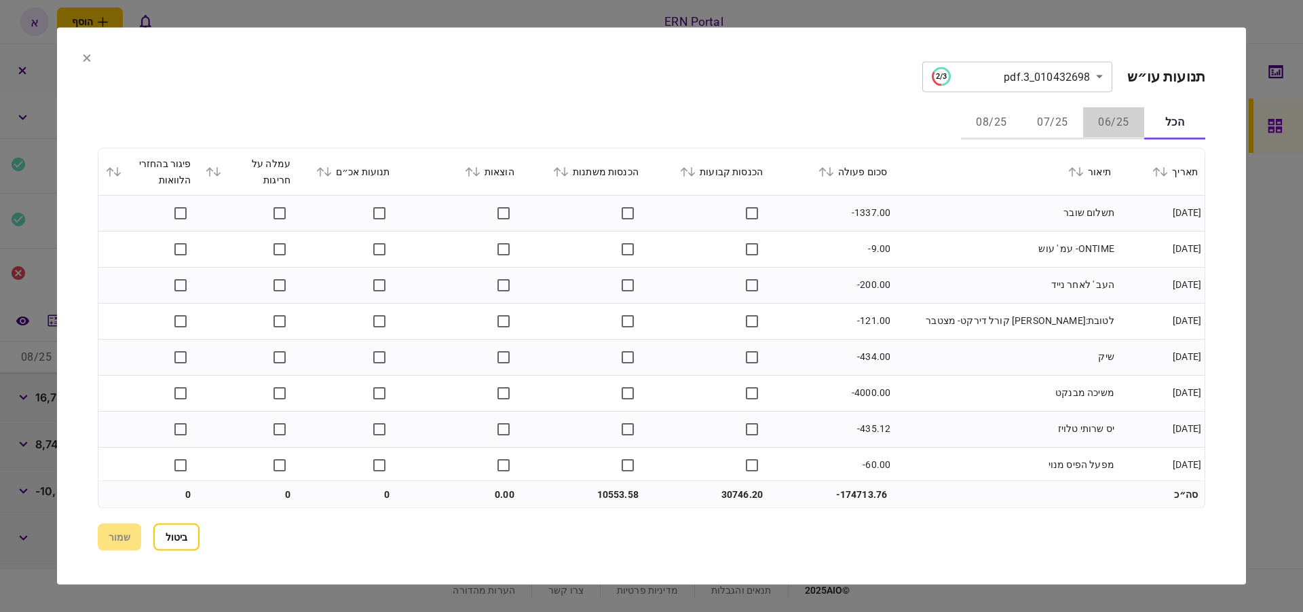
click at [1111, 123] on button "06/25" at bounding box center [1113, 123] width 61 height 33
click at [1045, 125] on button "07/25" at bounding box center [1052, 123] width 61 height 33
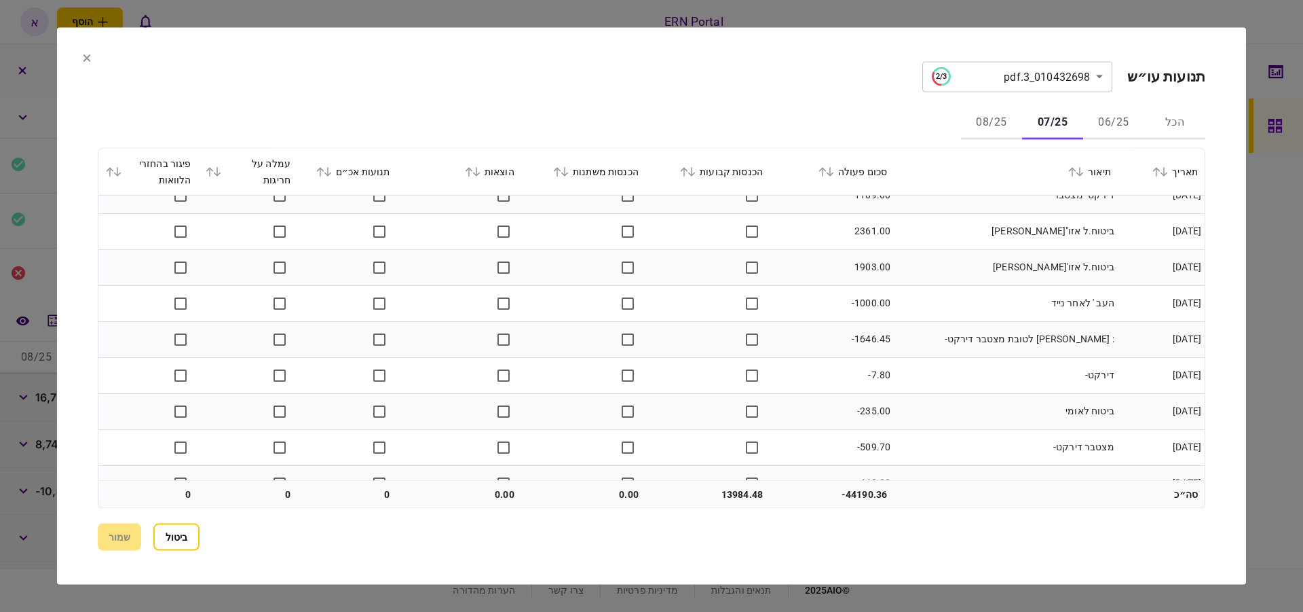
scroll to position [1438, 0]
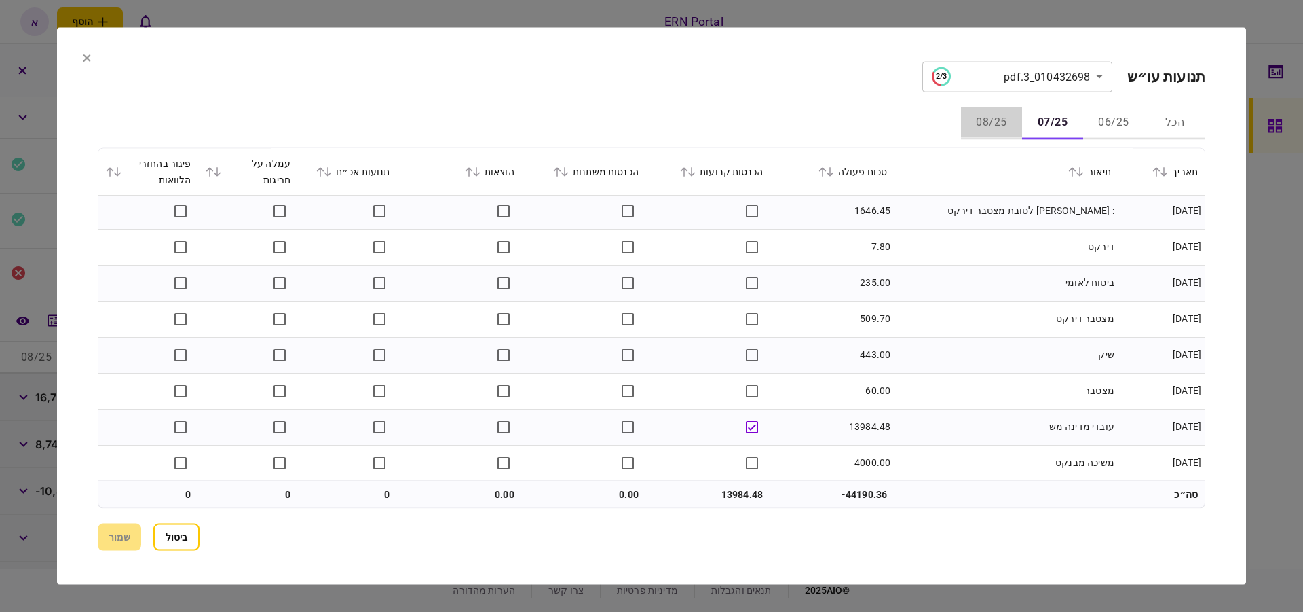
click at [983, 125] on button "08/25" at bounding box center [991, 123] width 61 height 33
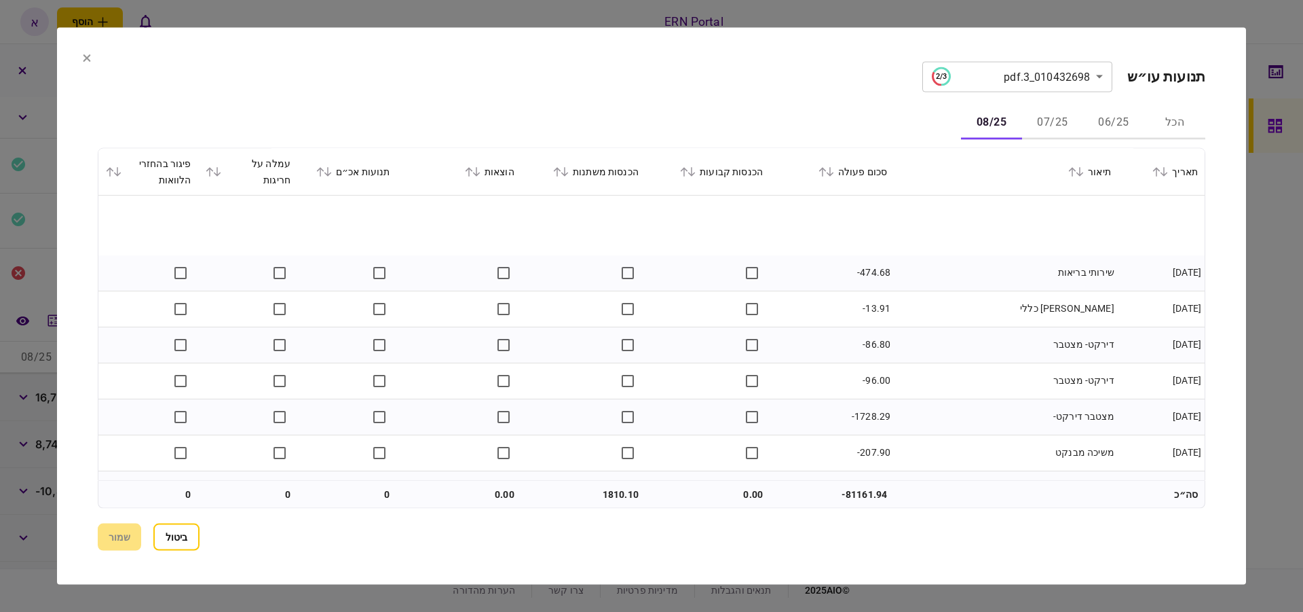
scroll to position [975, 0]
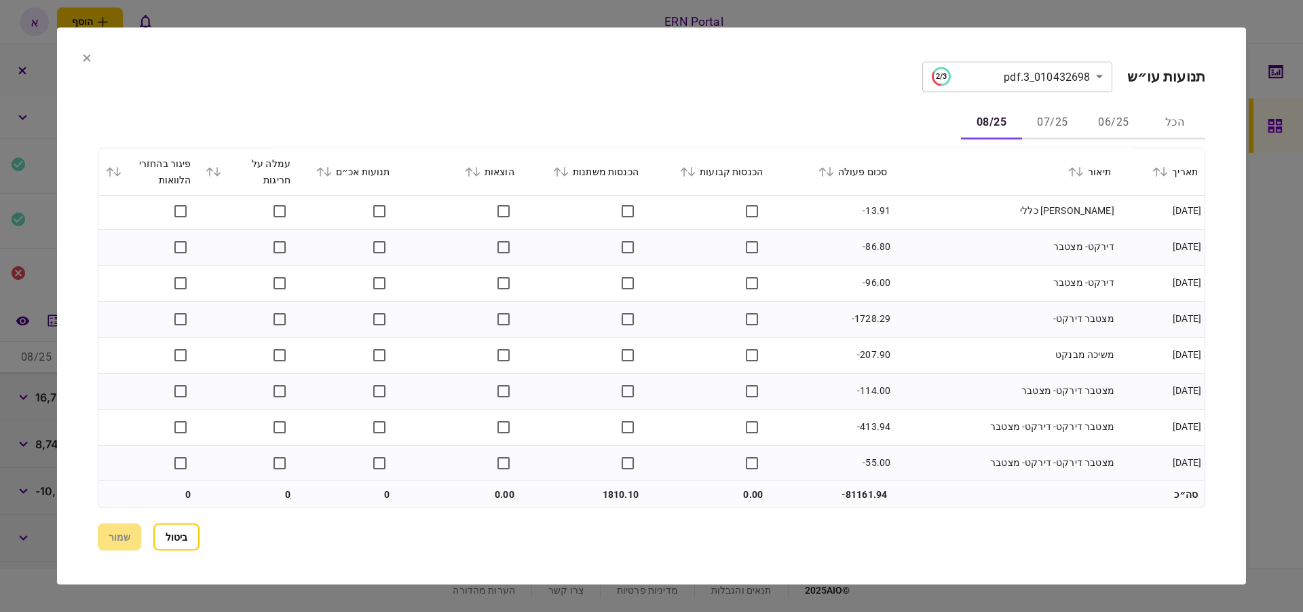
click at [83, 69] on section "**********" at bounding box center [651, 305] width 1189 height 557
click at [84, 67] on section "**********" at bounding box center [651, 305] width 1189 height 557
click at [85, 63] on button at bounding box center [87, 58] width 8 height 11
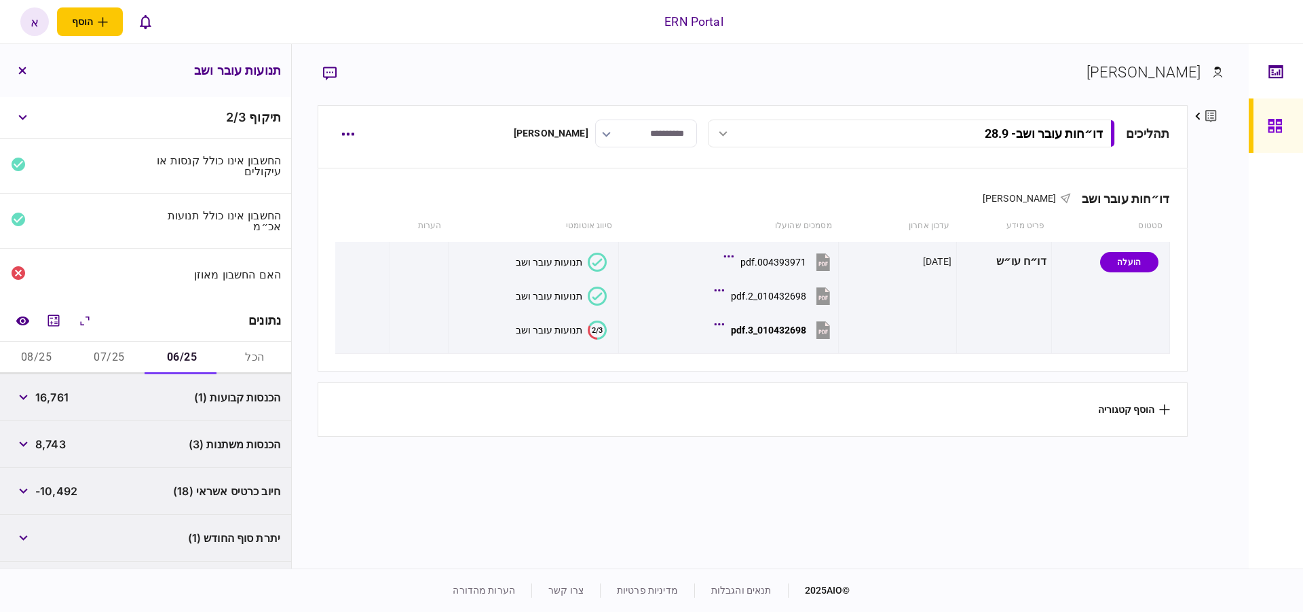
click at [122, 354] on button "07/25" at bounding box center [109, 357] width 73 height 33
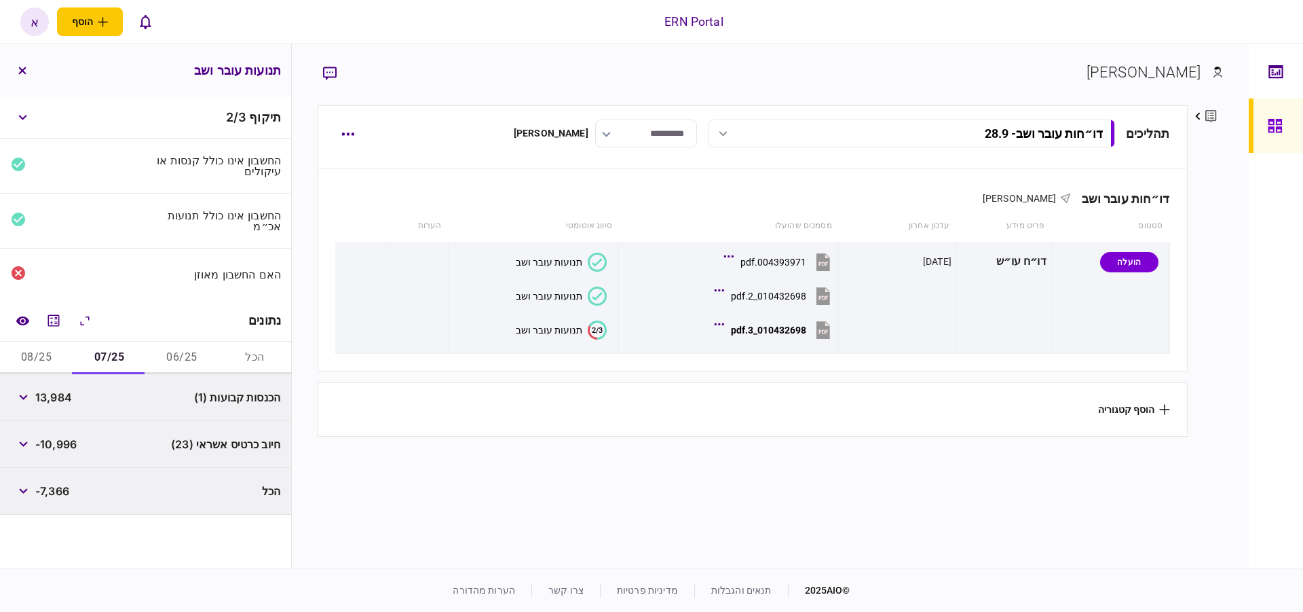
click at [51, 356] on button "08/25" at bounding box center [36, 357] width 73 height 33
click at [55, 316] on icon "מחשבון" at bounding box center [54, 320] width 12 height 12
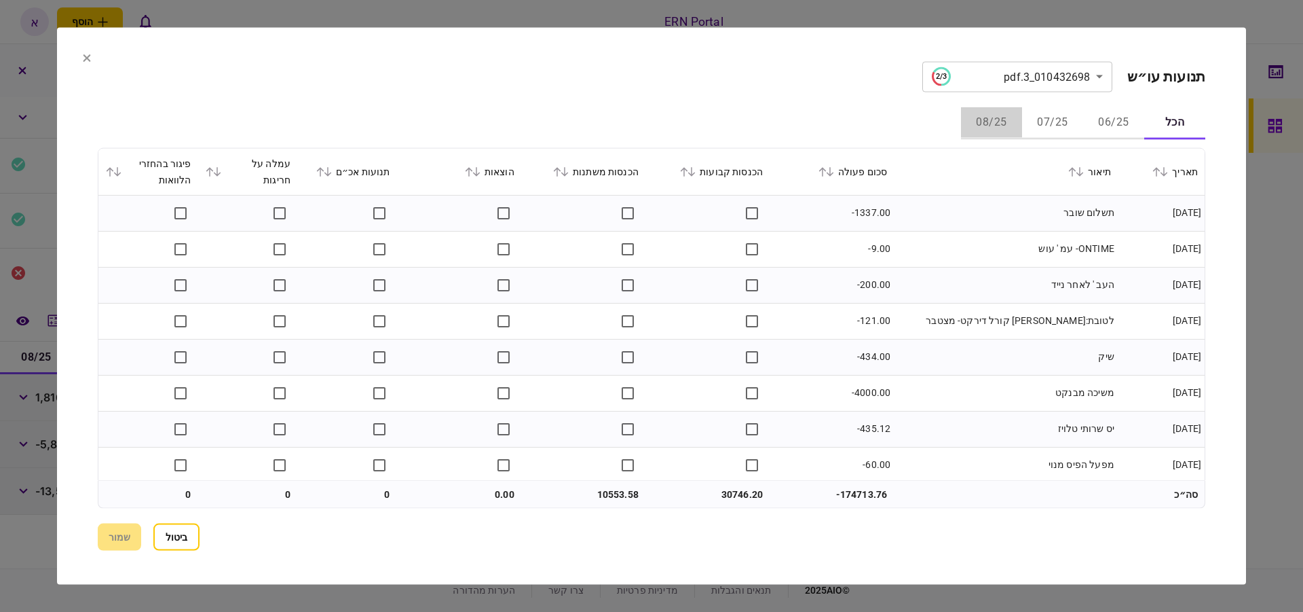
click at [993, 118] on button "08/25" at bounding box center [991, 123] width 61 height 33
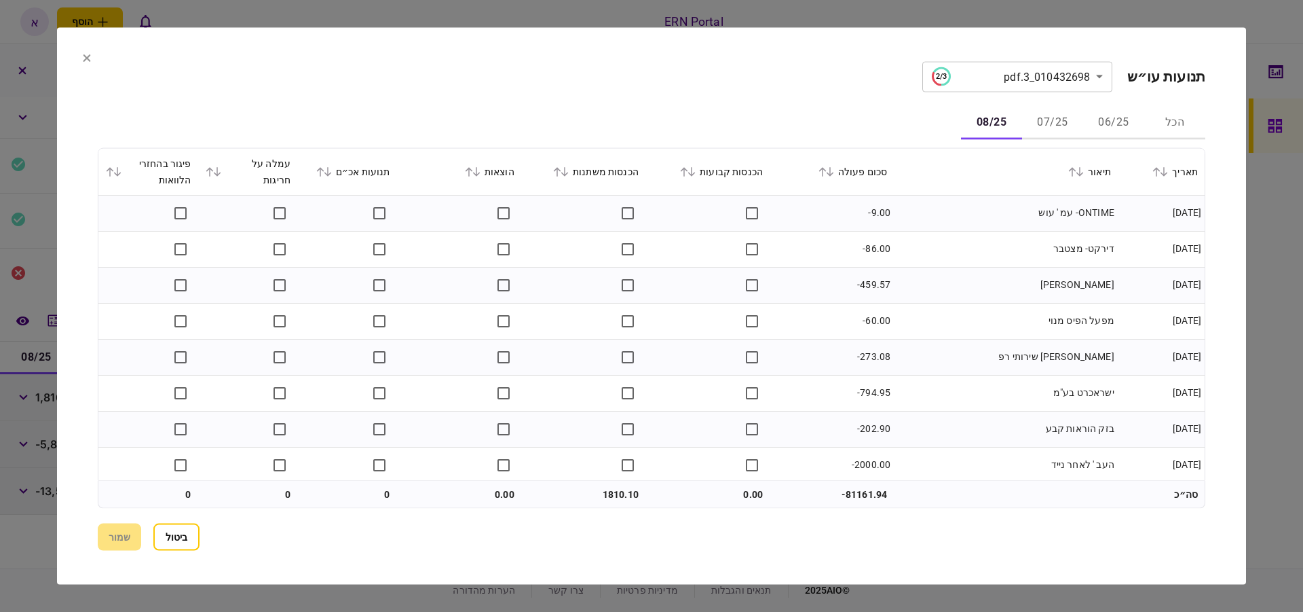
click at [834, 171] on icon at bounding box center [830, 171] width 8 height 10
click at [834, 172] on icon at bounding box center [830, 171] width 8 height 10
click at [696, 173] on icon at bounding box center [691, 171] width 7 height 10
click at [572, 169] on button at bounding box center [562, 171] width 19 height 8
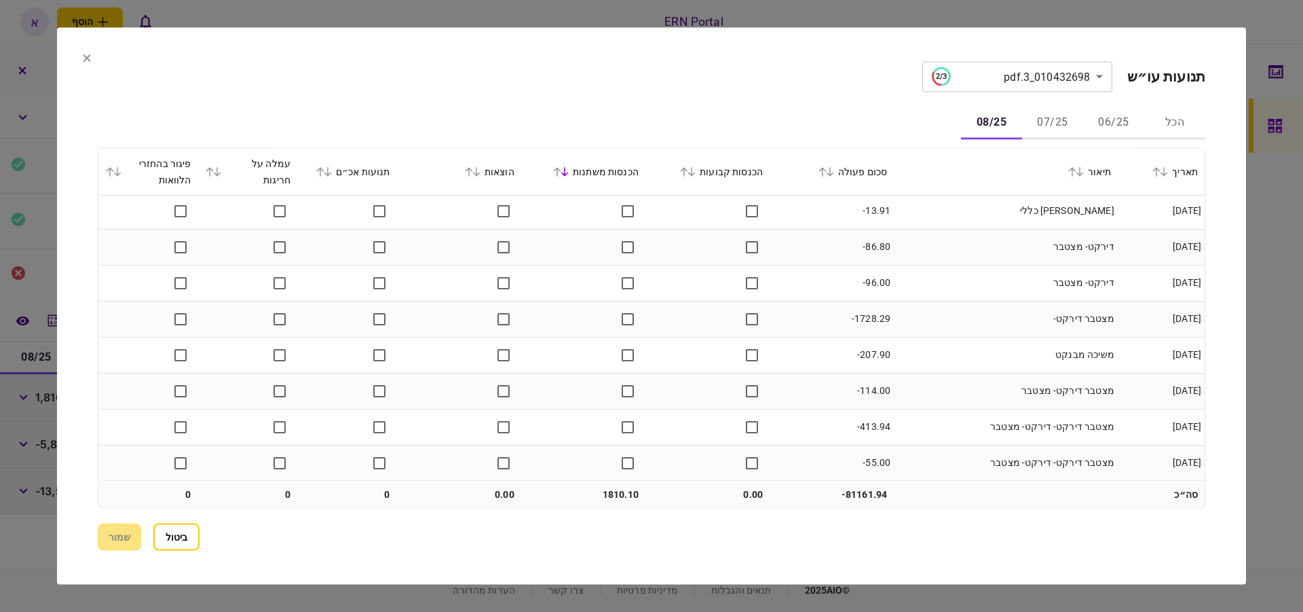
click at [86, 56] on icon at bounding box center [86, 57] width 7 height 7
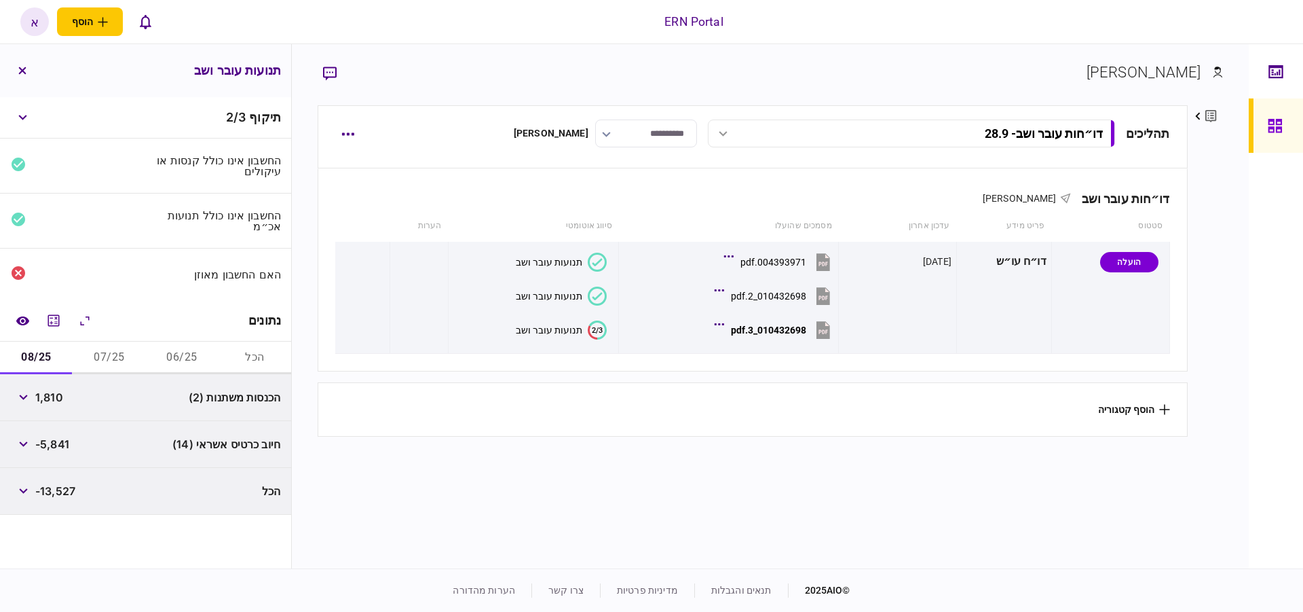
click at [39, 24] on div "א" at bounding box center [34, 21] width 29 height 29
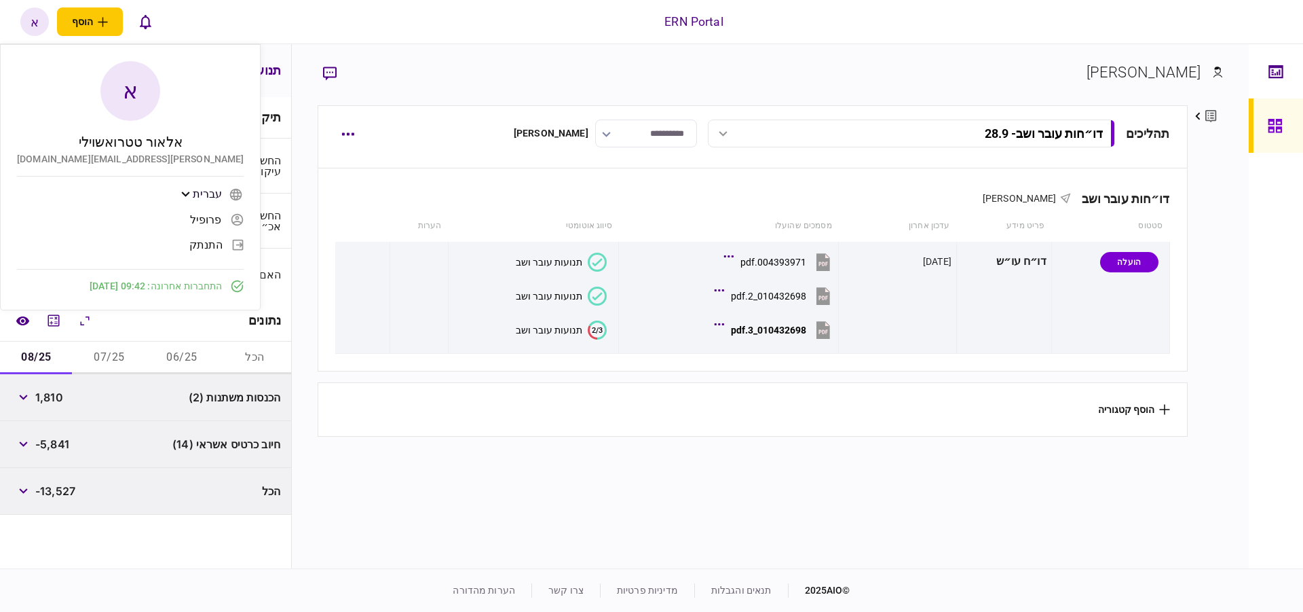
click at [261, 54] on div "תנועות עובר ושב" at bounding box center [145, 70] width 291 height 53
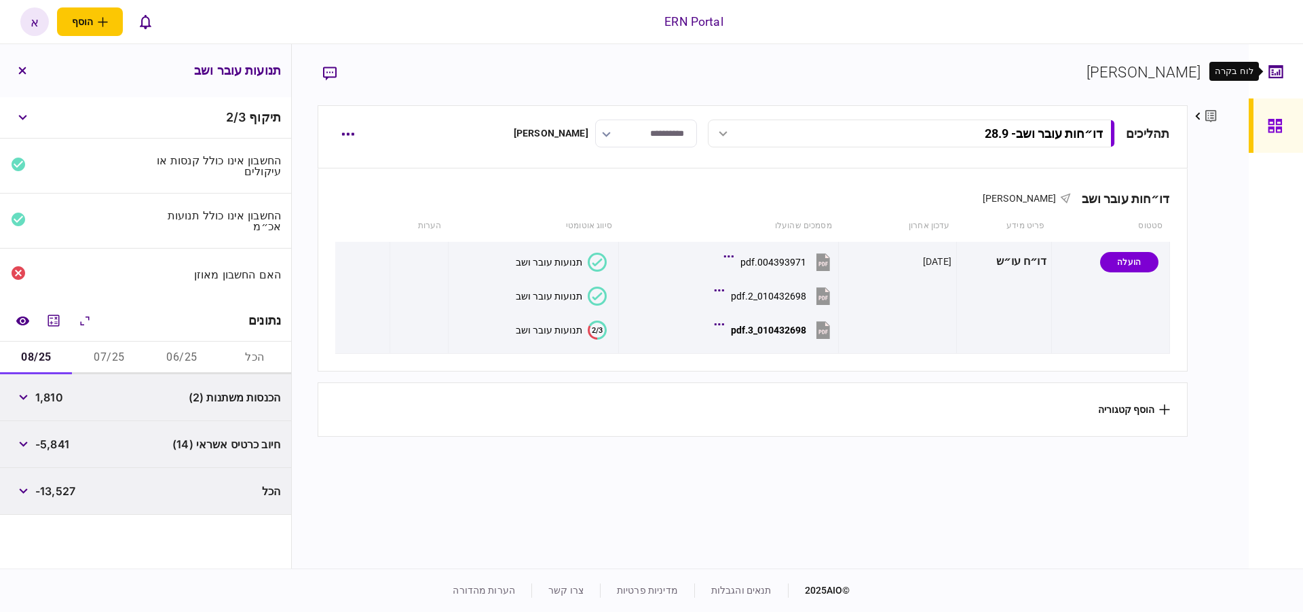
click at [1269, 76] on icon at bounding box center [1276, 72] width 15 height 16
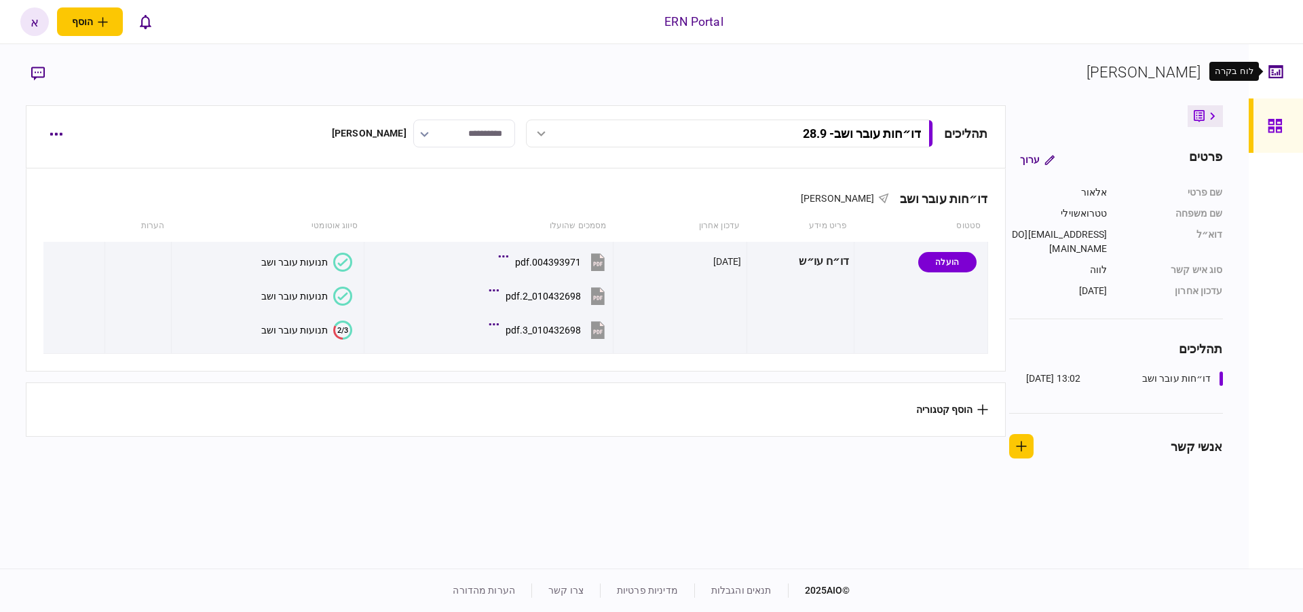
click at [1269, 86] on div at bounding box center [1280, 71] width 22 height 54
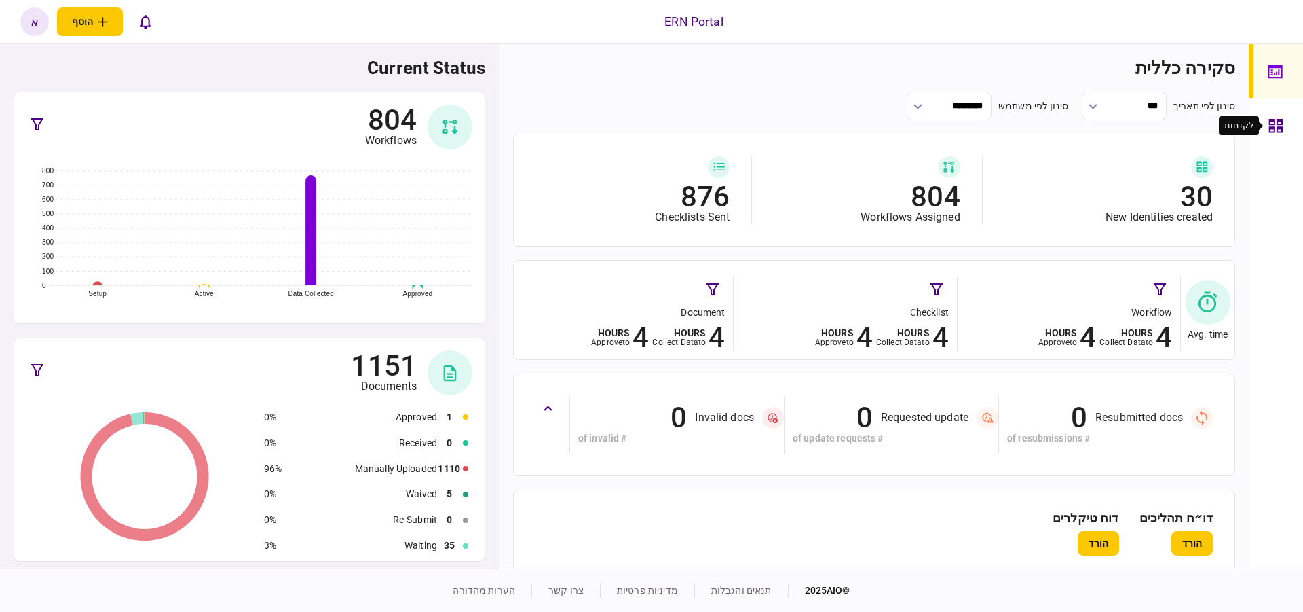
click at [1285, 126] on div at bounding box center [1280, 125] width 22 height 54
